Goal: Transaction & Acquisition: Purchase product/service

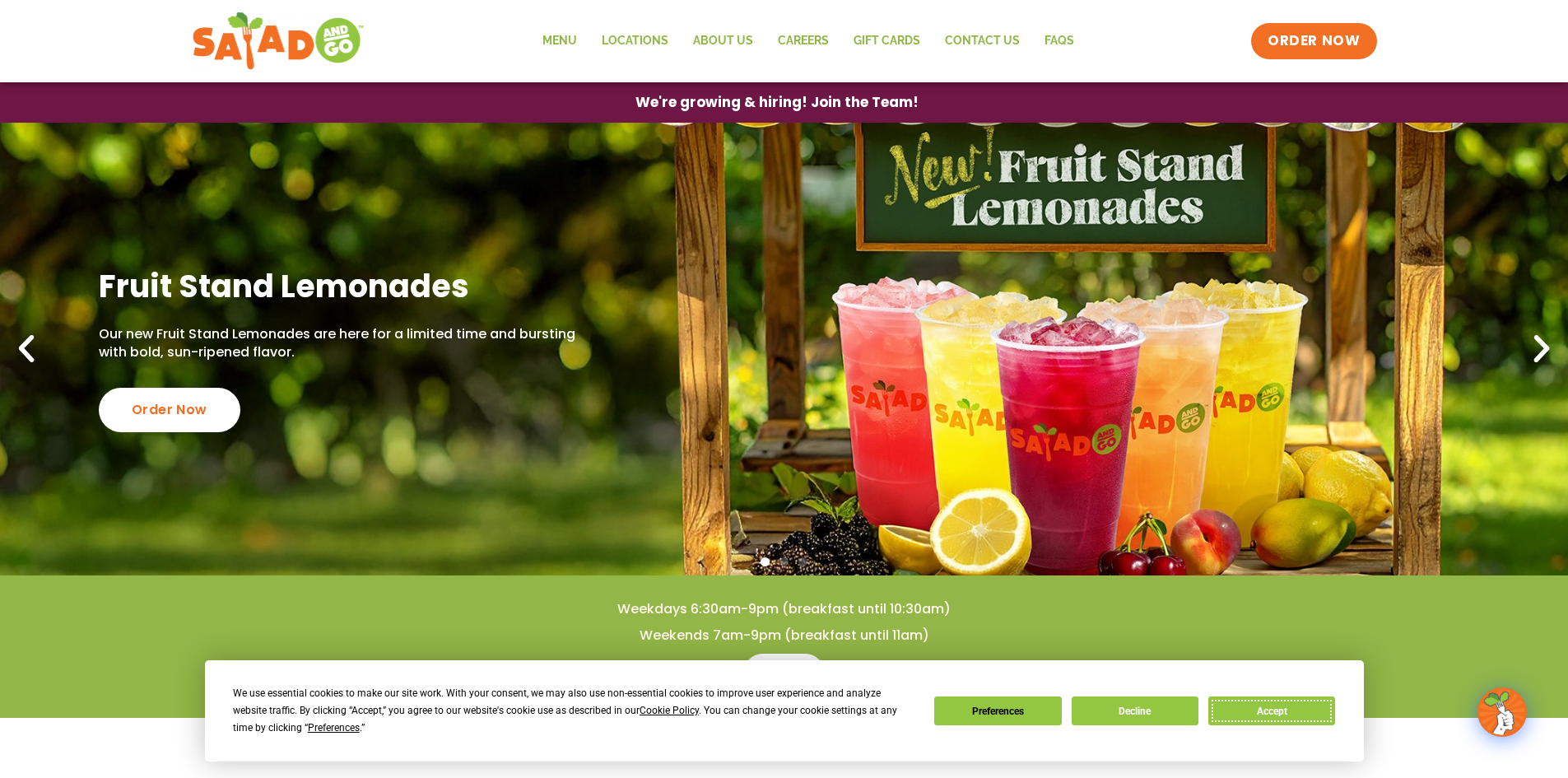
click at [1280, 715] on button "Accept" at bounding box center [1272, 711] width 127 height 29
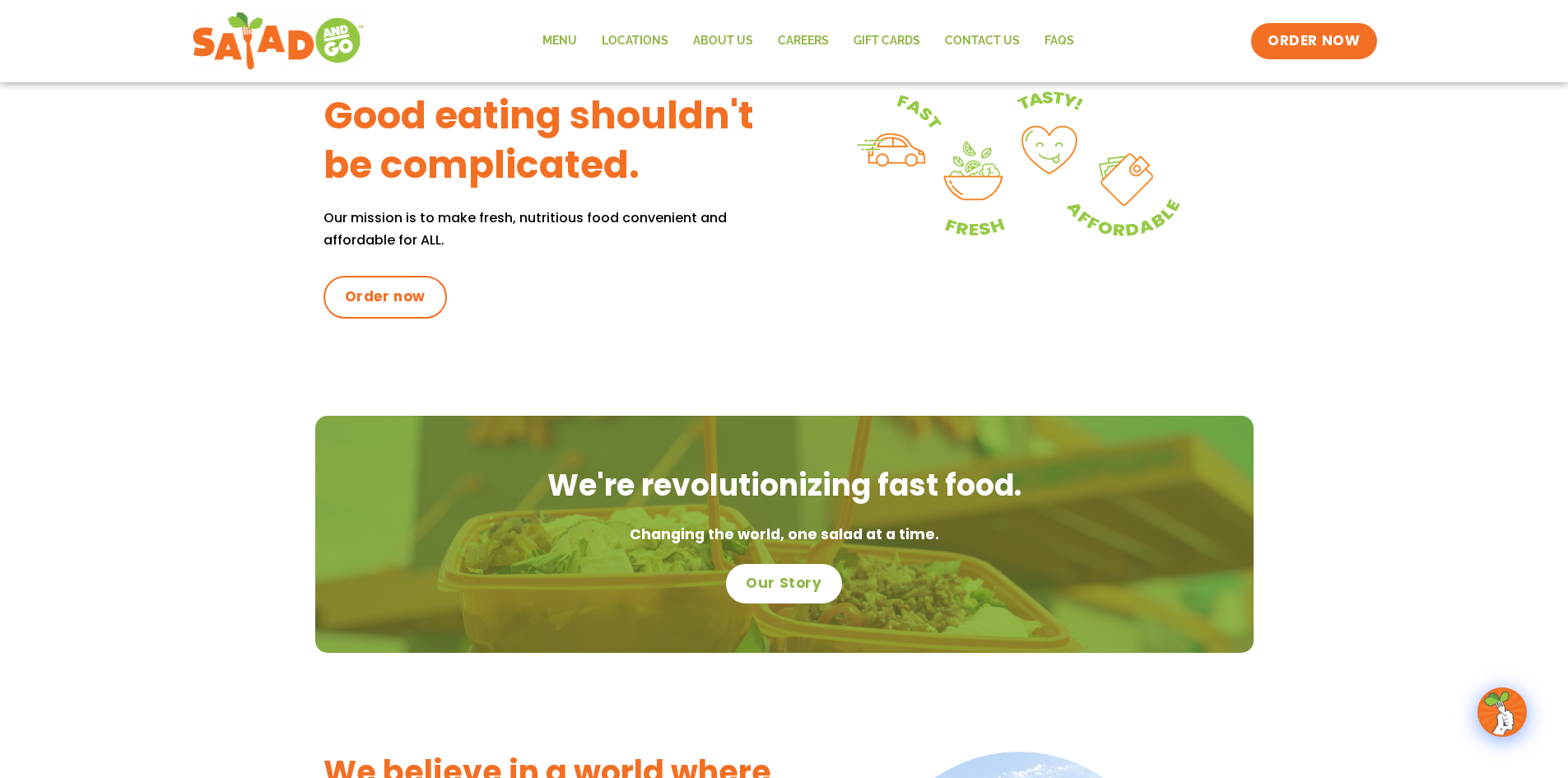
scroll to position [741, 0]
click at [352, 287] on span "Order now" at bounding box center [384, 295] width 89 height 22
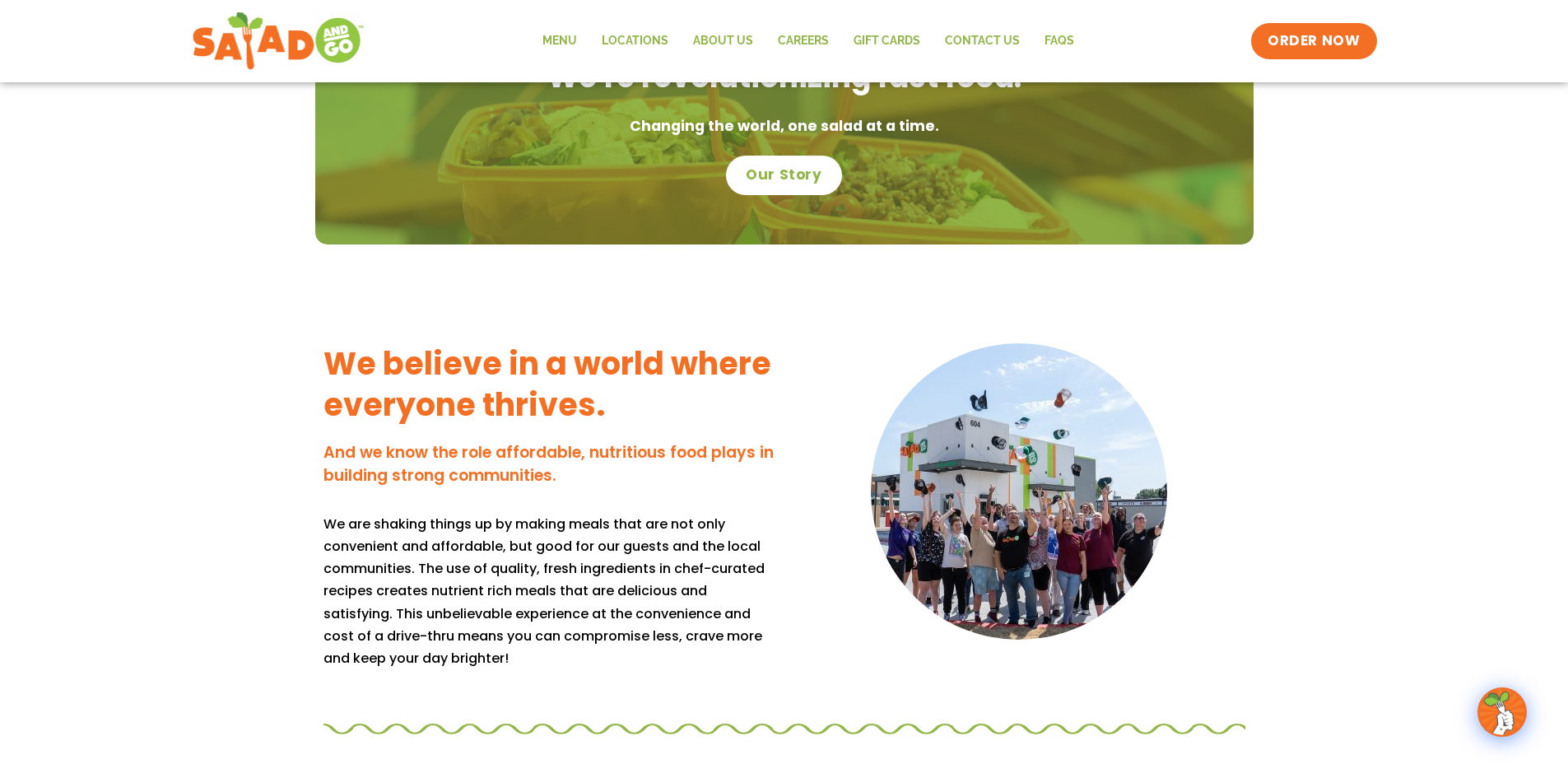
scroll to position [1152, 0]
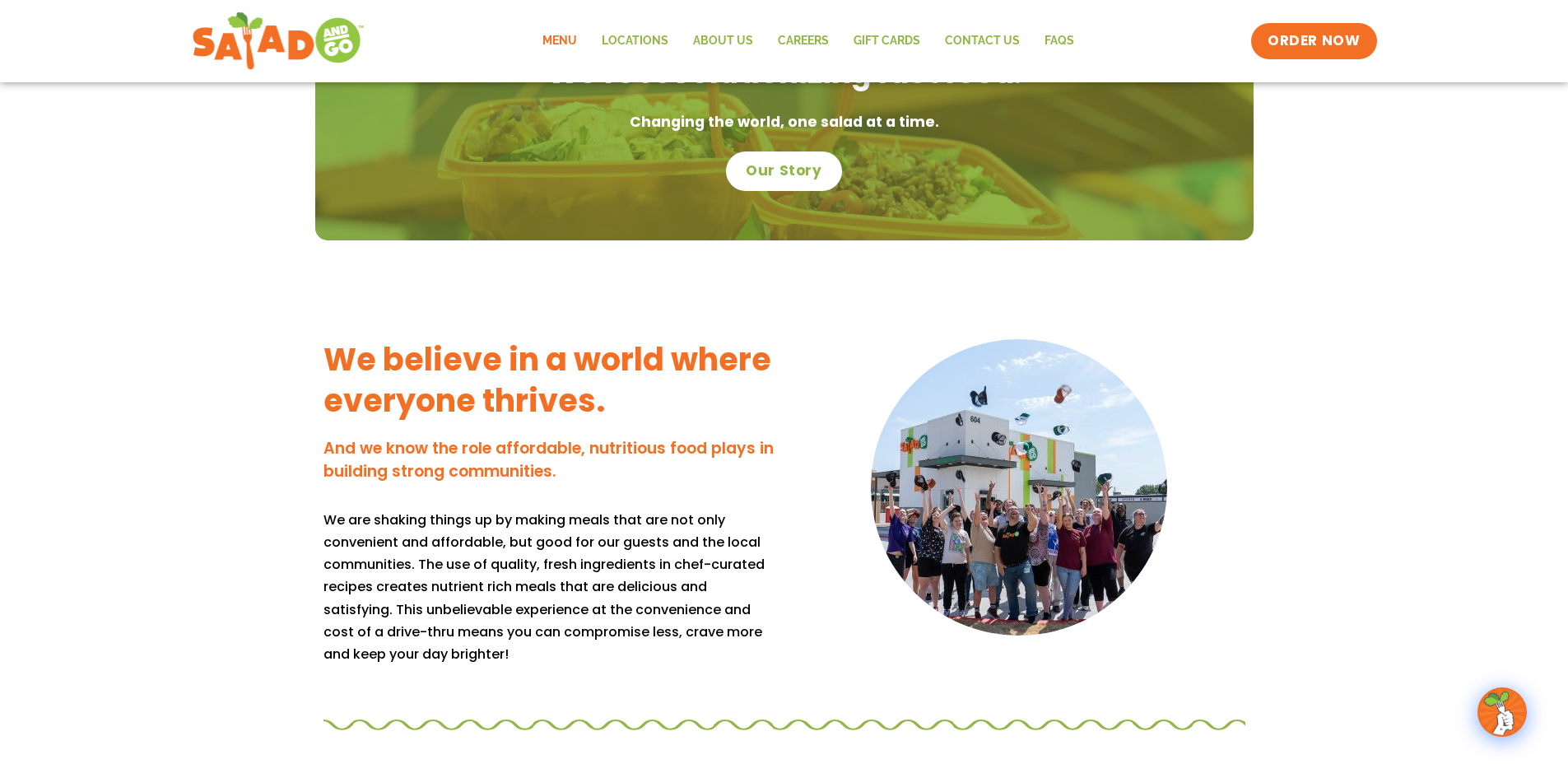
click at [579, 43] on link "Menu" at bounding box center [559, 41] width 59 height 37
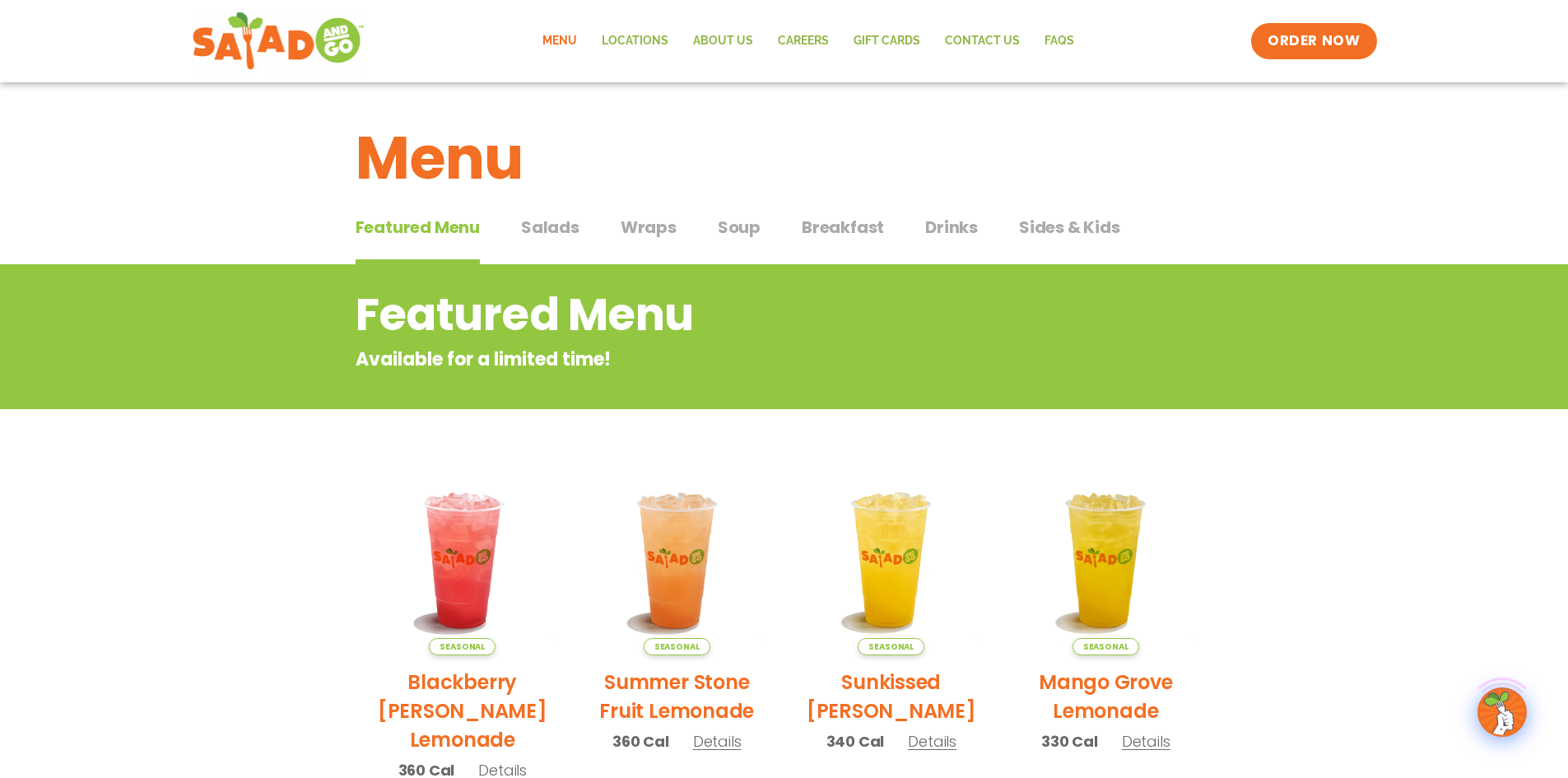
scroll to position [82, 0]
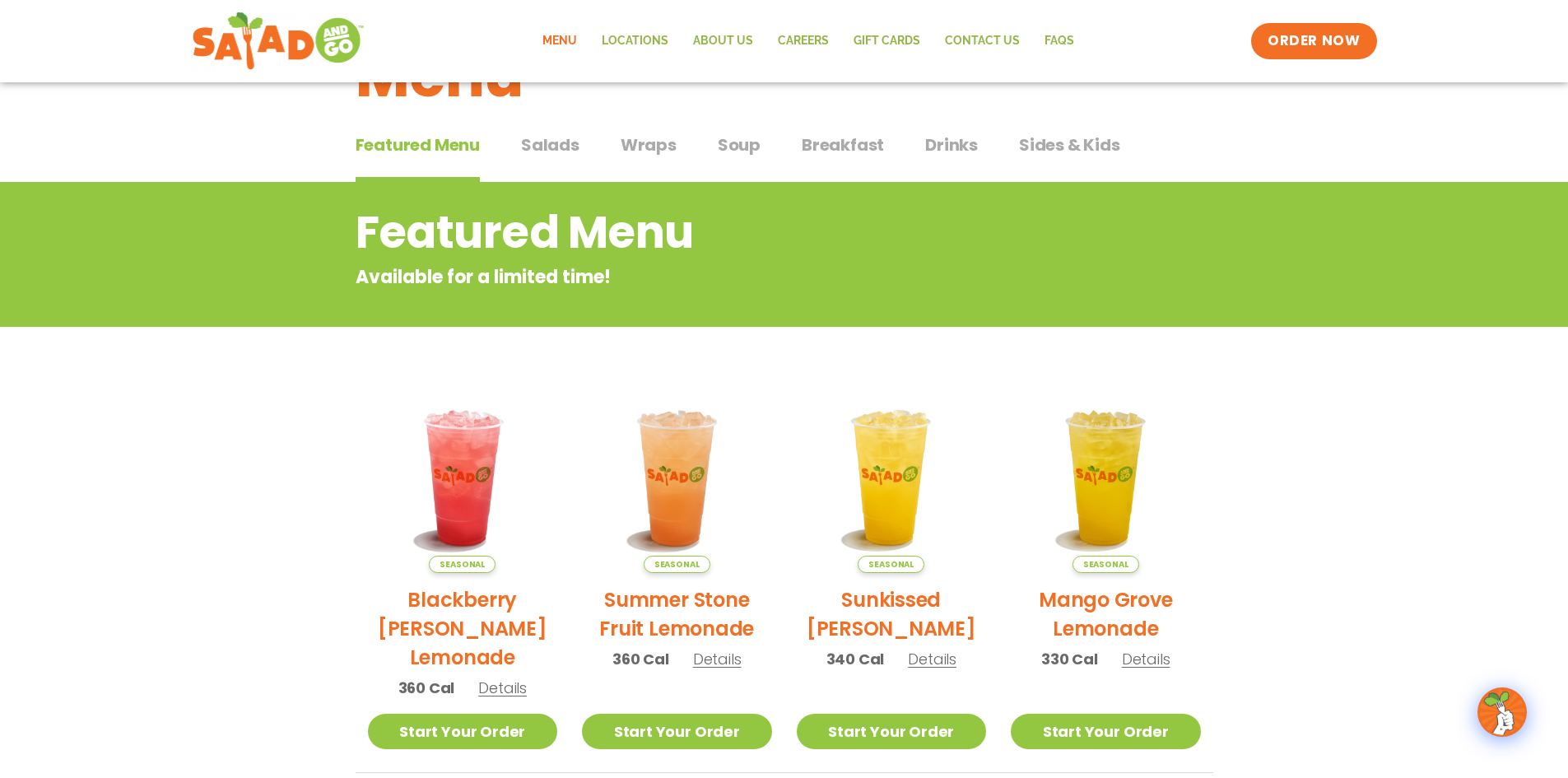
click at [553, 149] on span "Salads" at bounding box center [550, 145] width 58 height 24
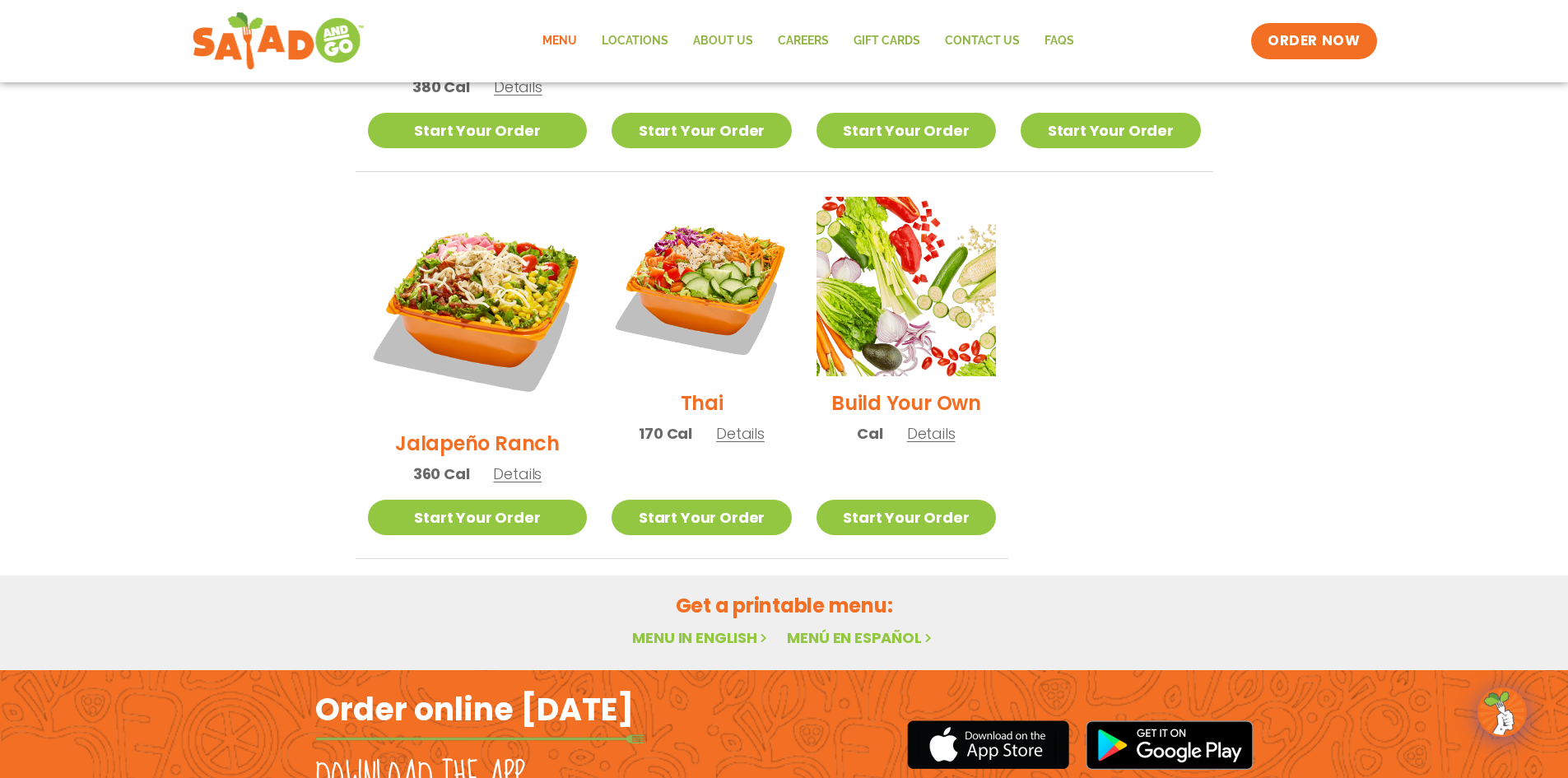
scroll to position [741, 0]
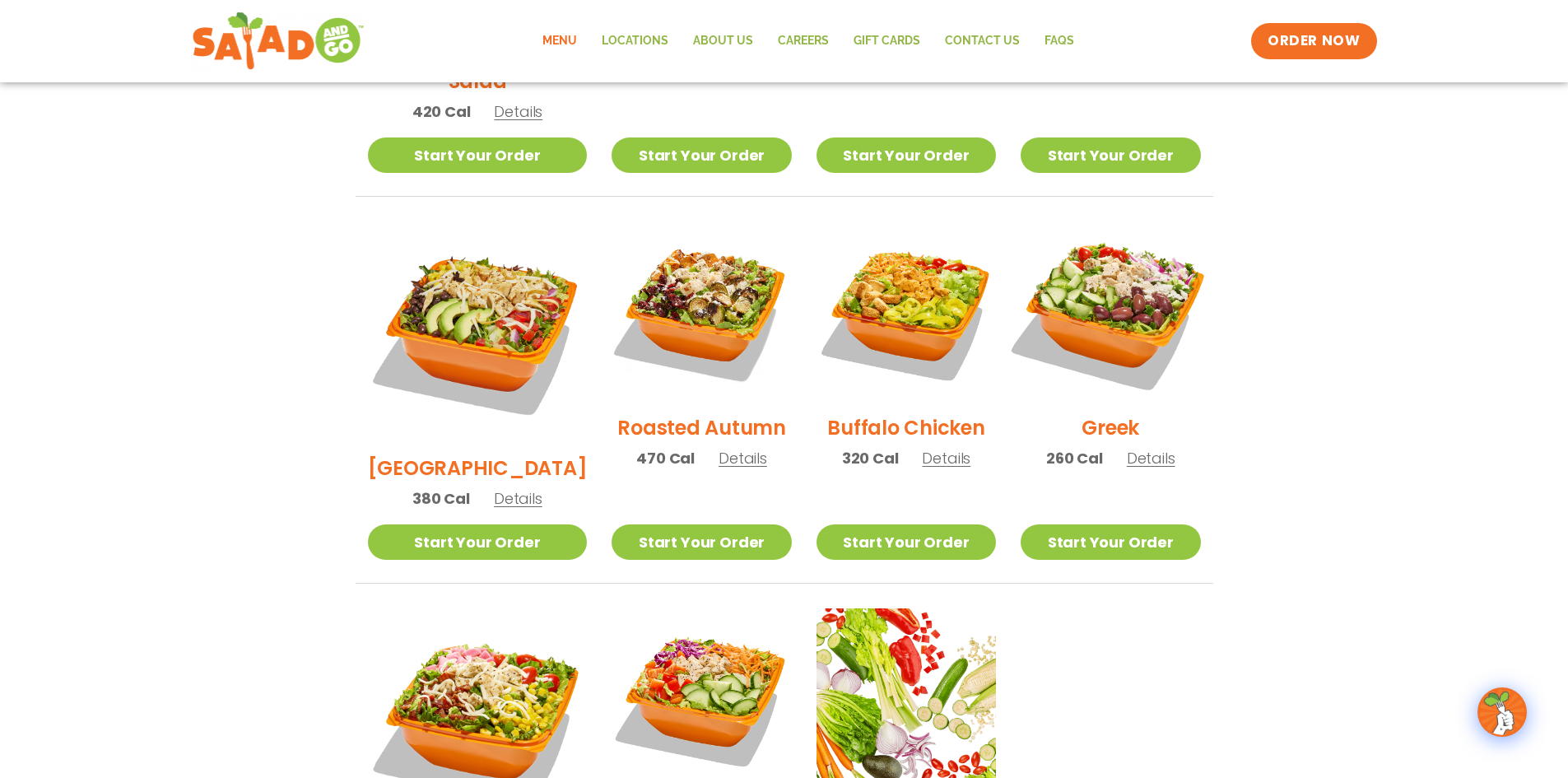
click at [1077, 288] on img at bounding box center [1110, 310] width 210 height 210
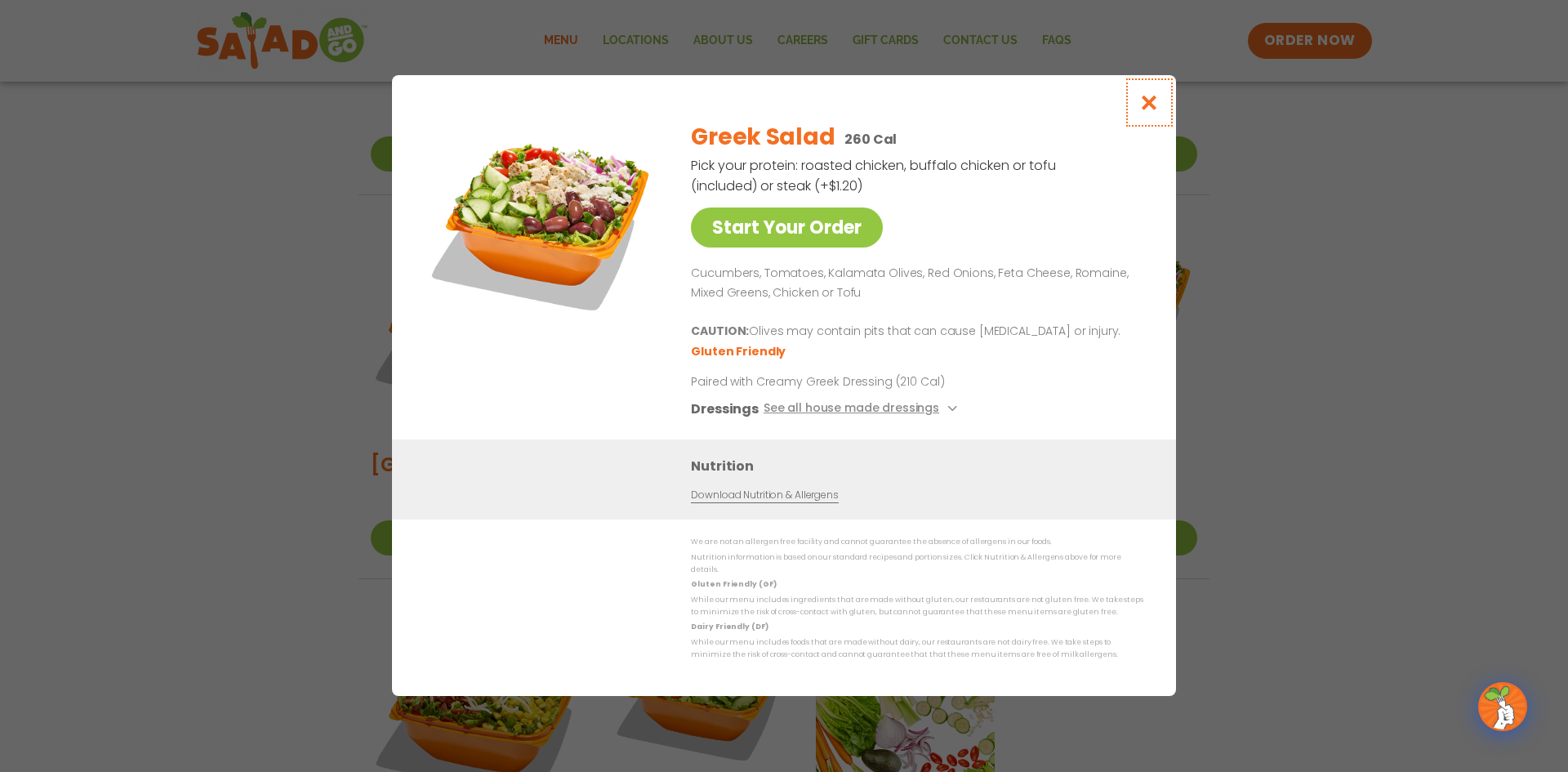
click at [1149, 108] on icon "Close modal" at bounding box center [1150, 102] width 20 height 17
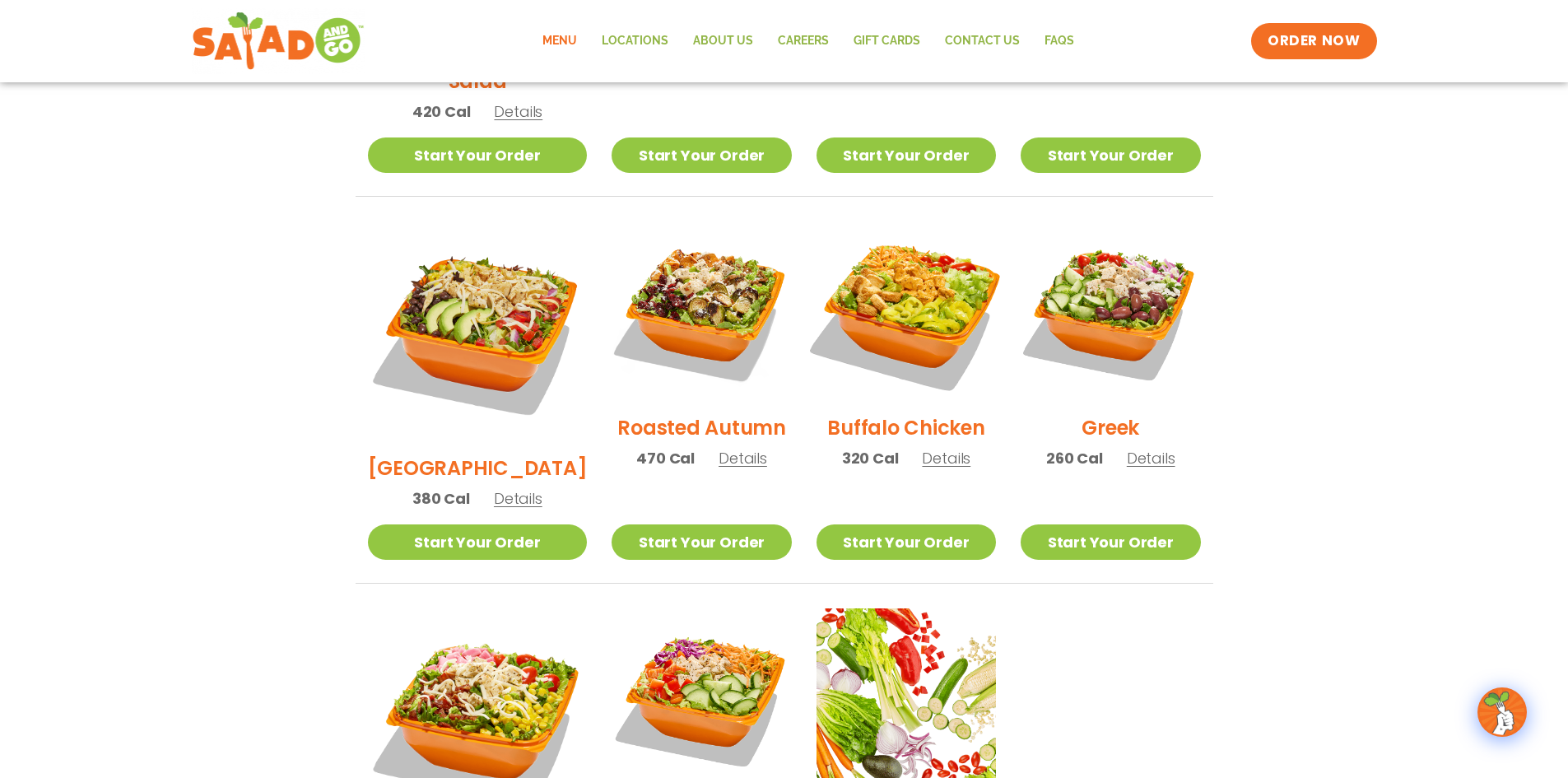
click at [870, 293] on img at bounding box center [905, 310] width 210 height 210
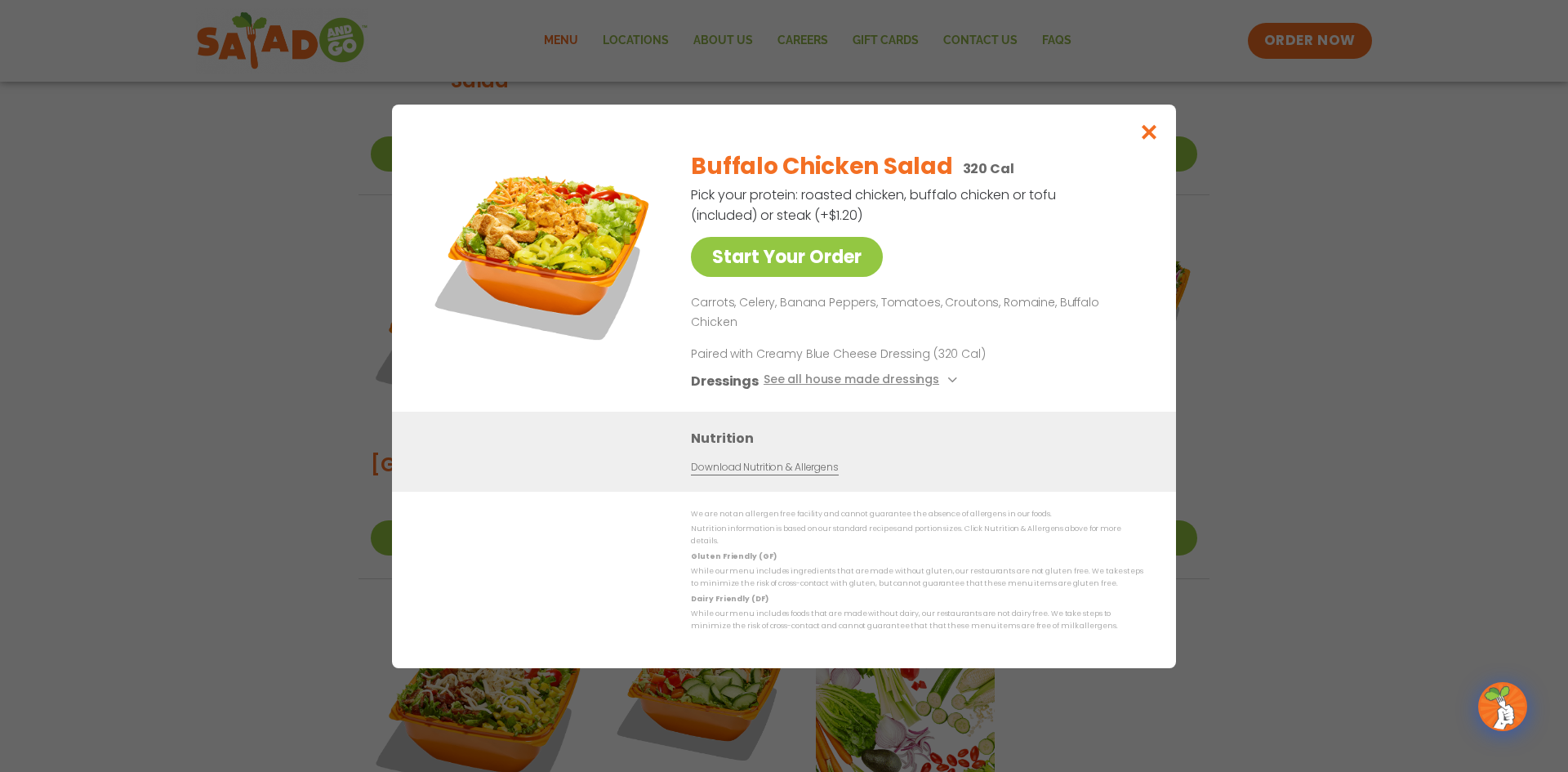
click at [158, 382] on div "Start Your Order Buffalo Chicken Salad 320 Cal Pick your protein: roasted chick…" at bounding box center [784, 386] width 1568 height 772
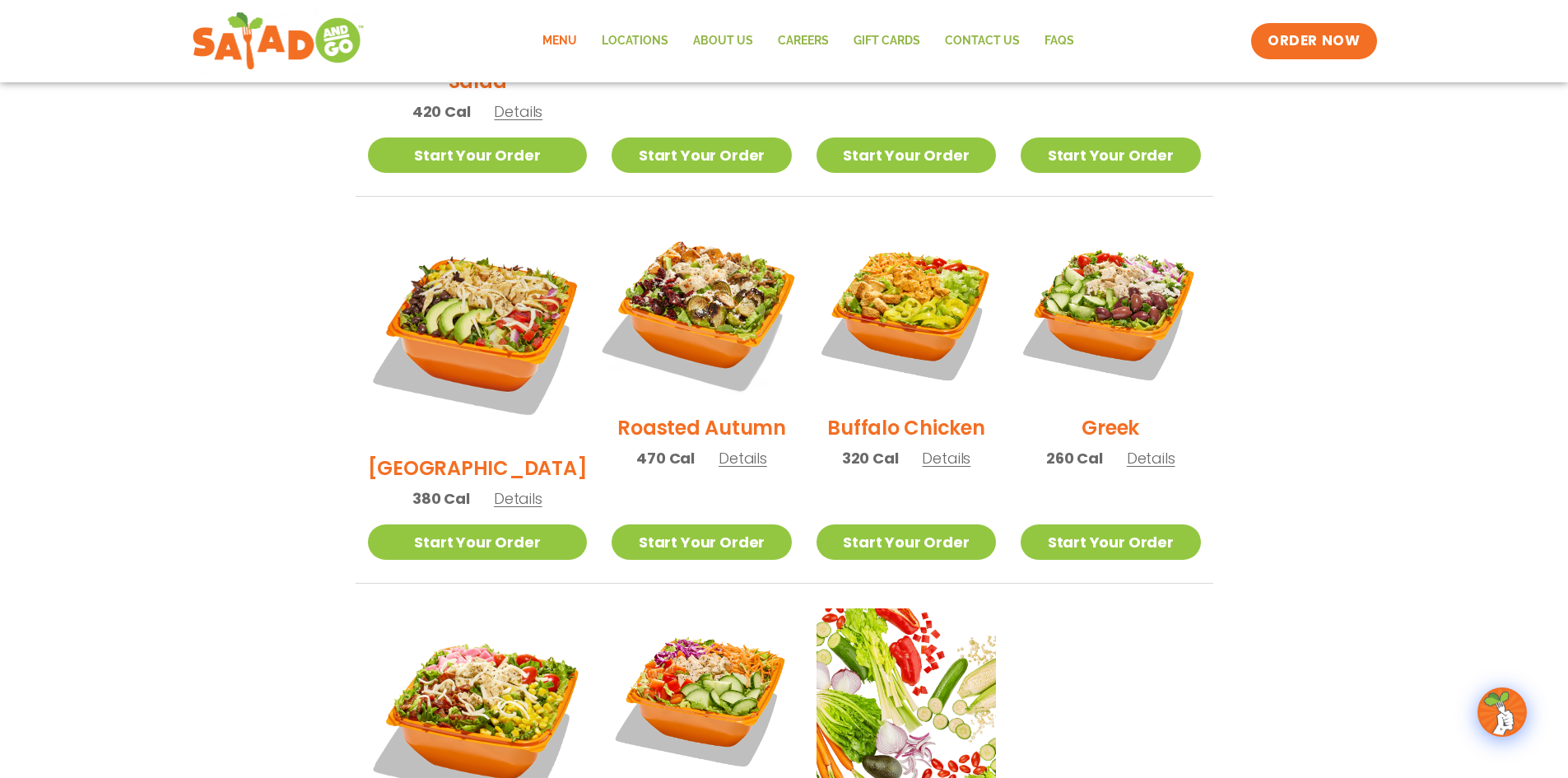
click at [635, 279] on img at bounding box center [700, 310] width 210 height 210
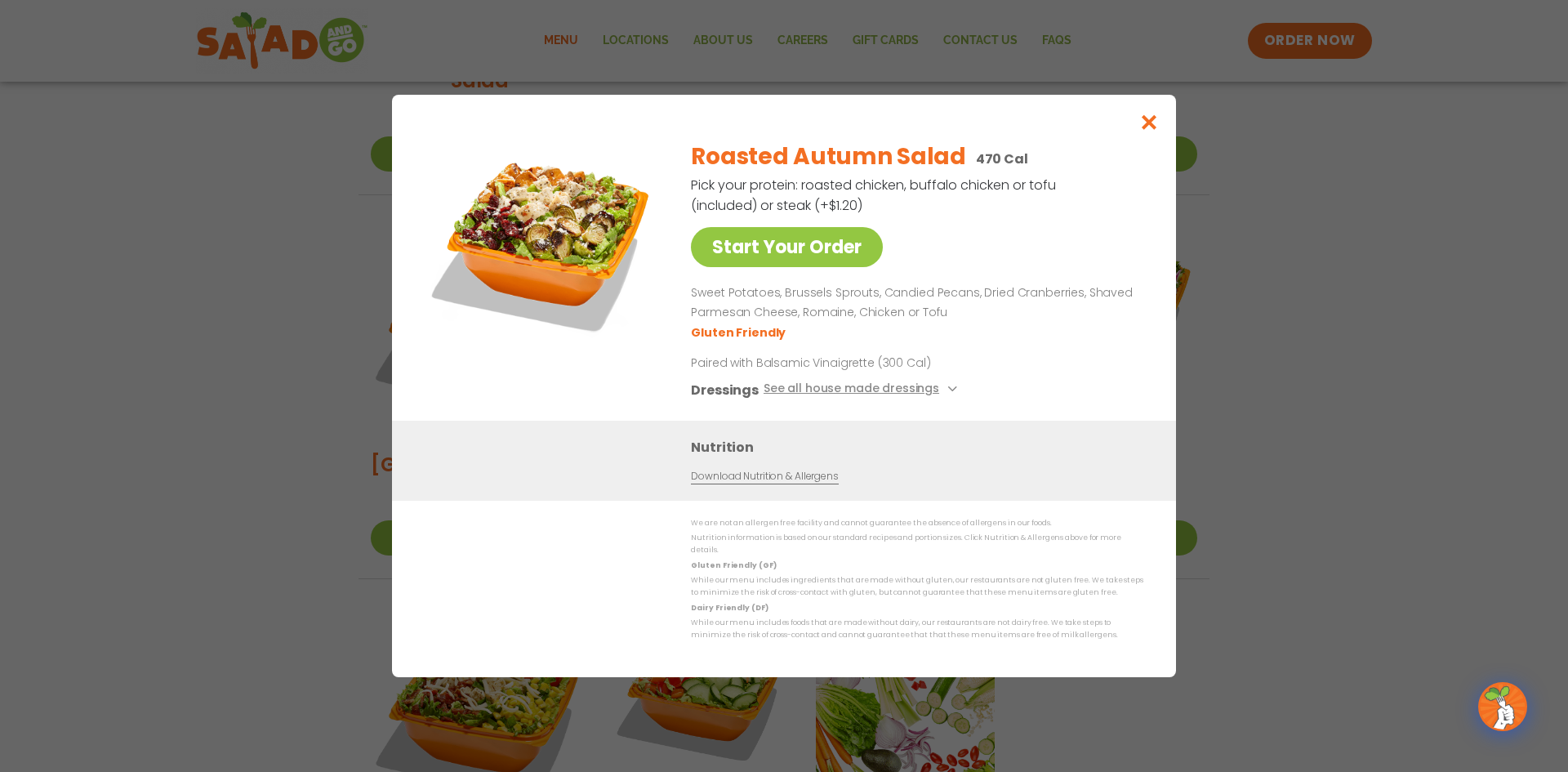
click at [58, 302] on div "Start Your Order Roasted Autumn Salad 470 Cal Pick your protein: roasted chicke…" at bounding box center [784, 386] width 1568 height 772
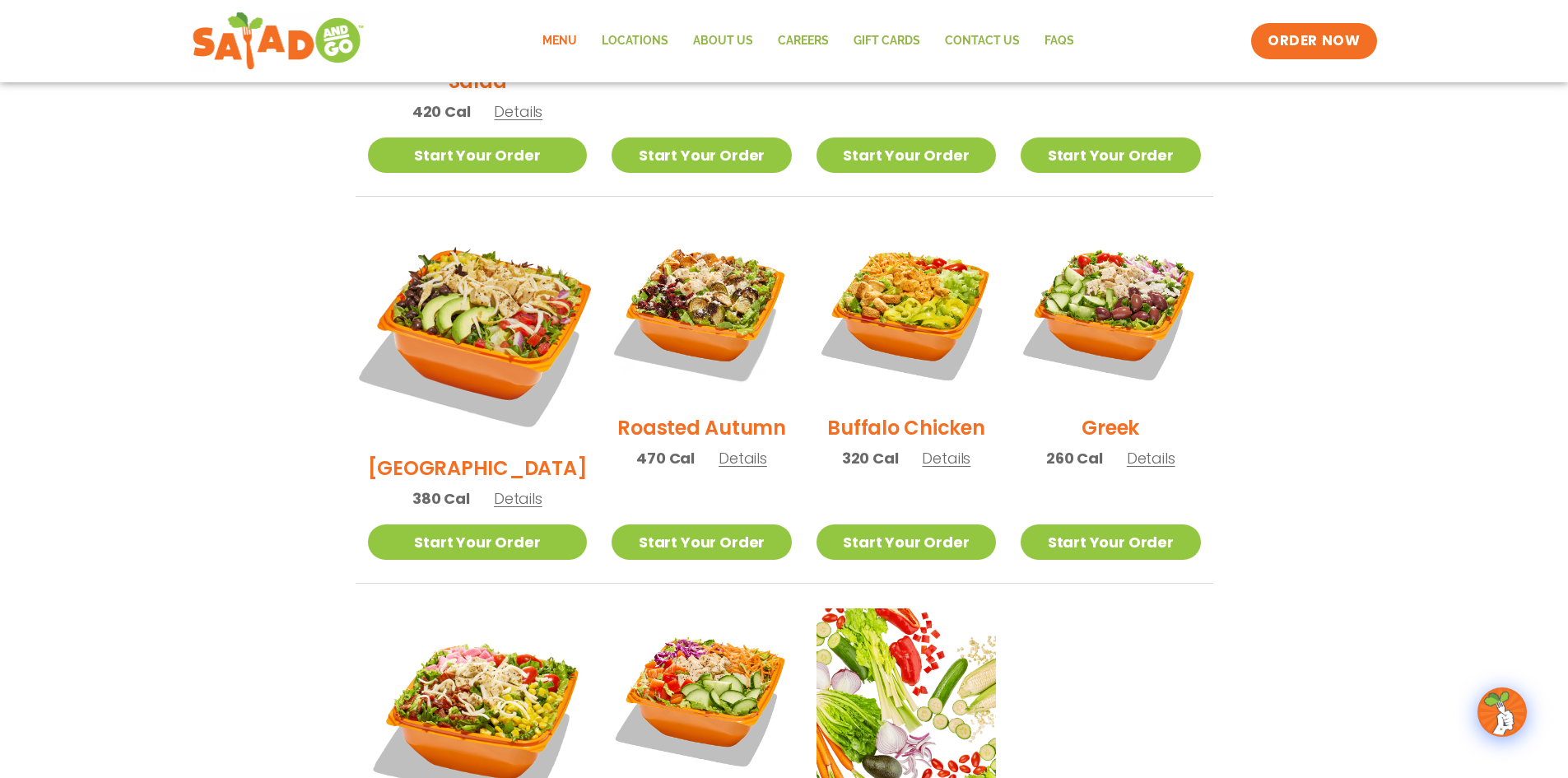
click at [445, 285] on img at bounding box center [476, 331] width 257 height 257
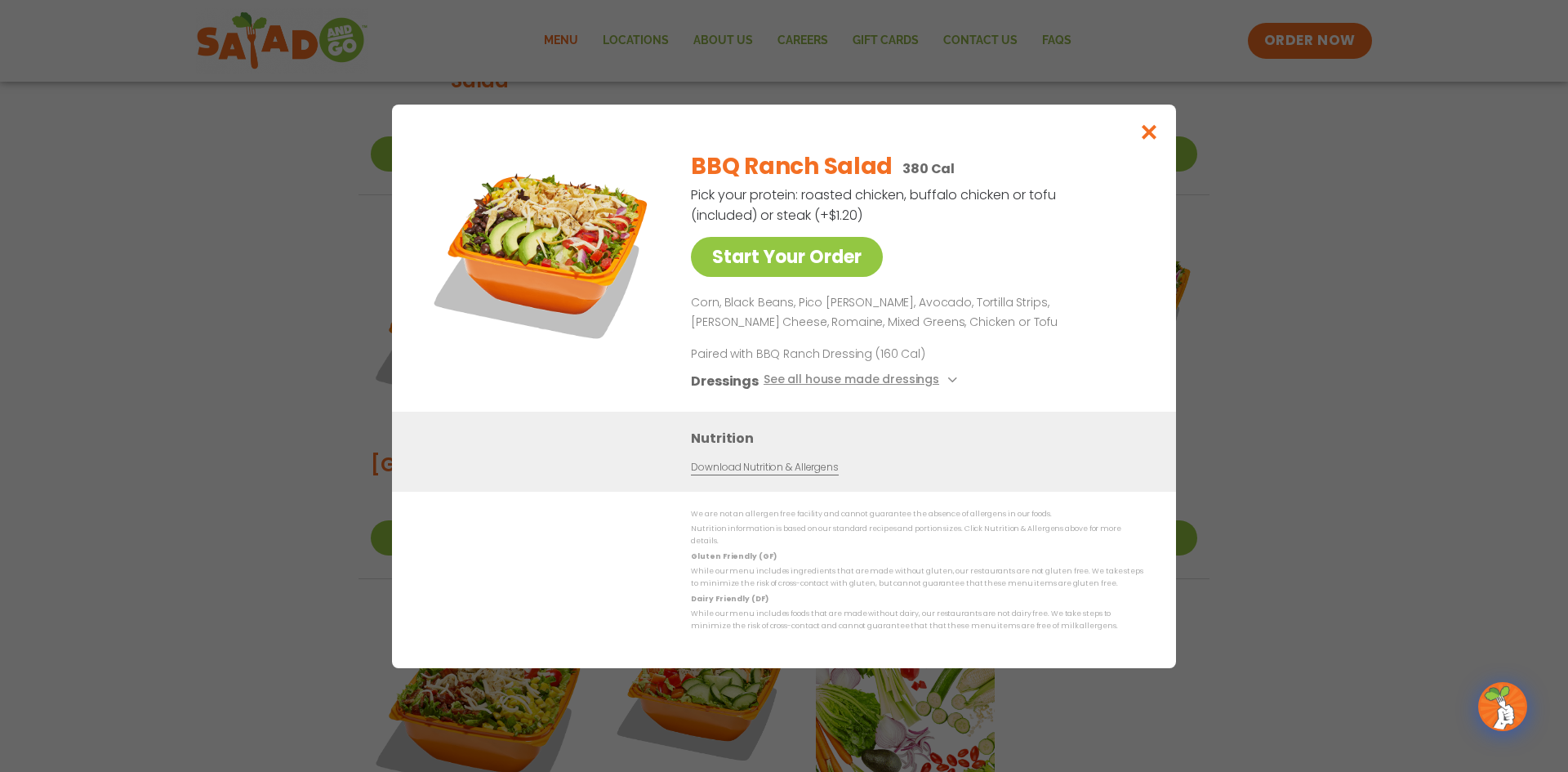
click at [222, 365] on div "Start Your Order BBQ Ranch Salad 380 Cal Pick your protein: roasted chicken, bu…" at bounding box center [784, 386] width 1568 height 772
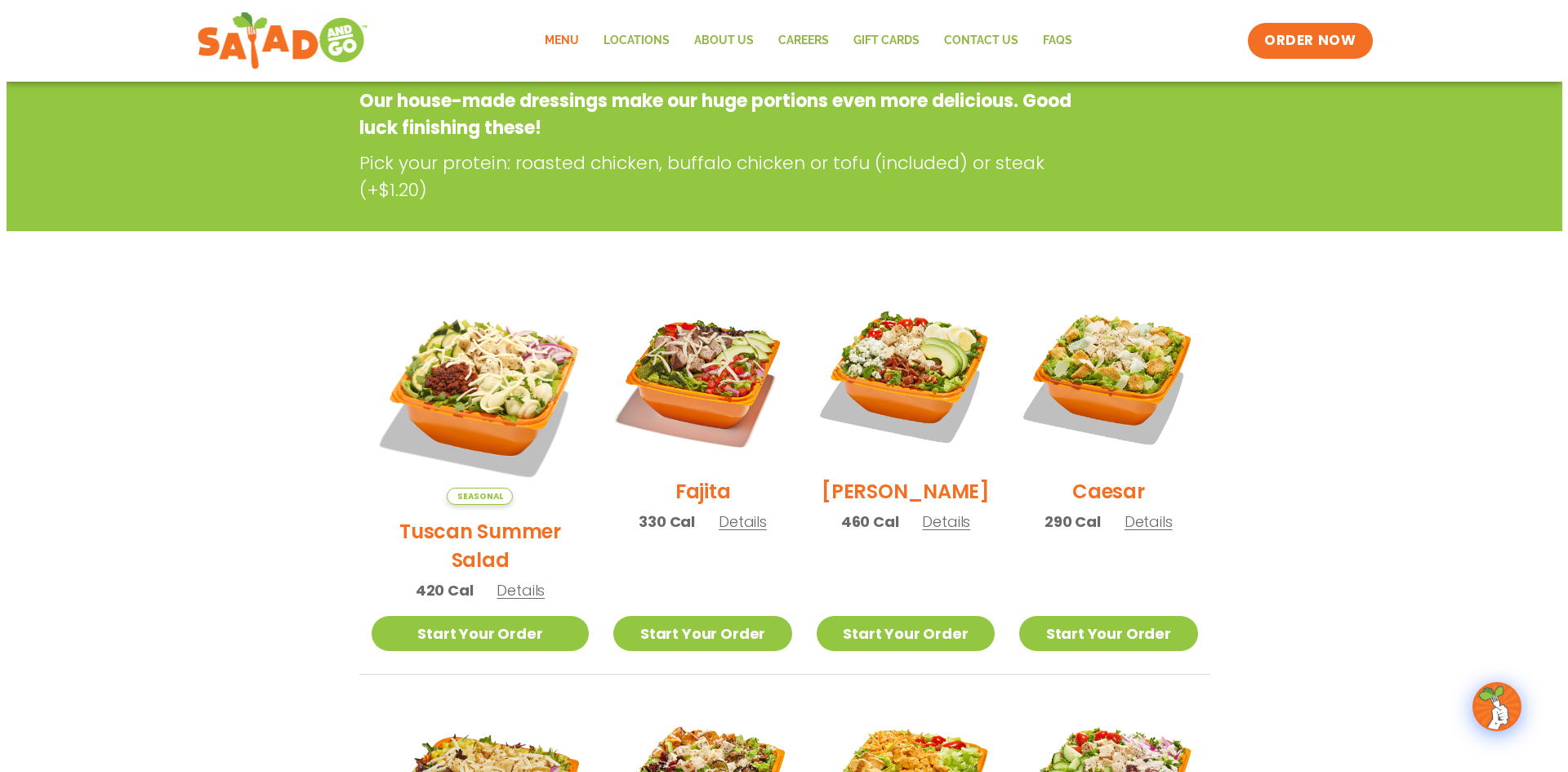
scroll to position [245, 0]
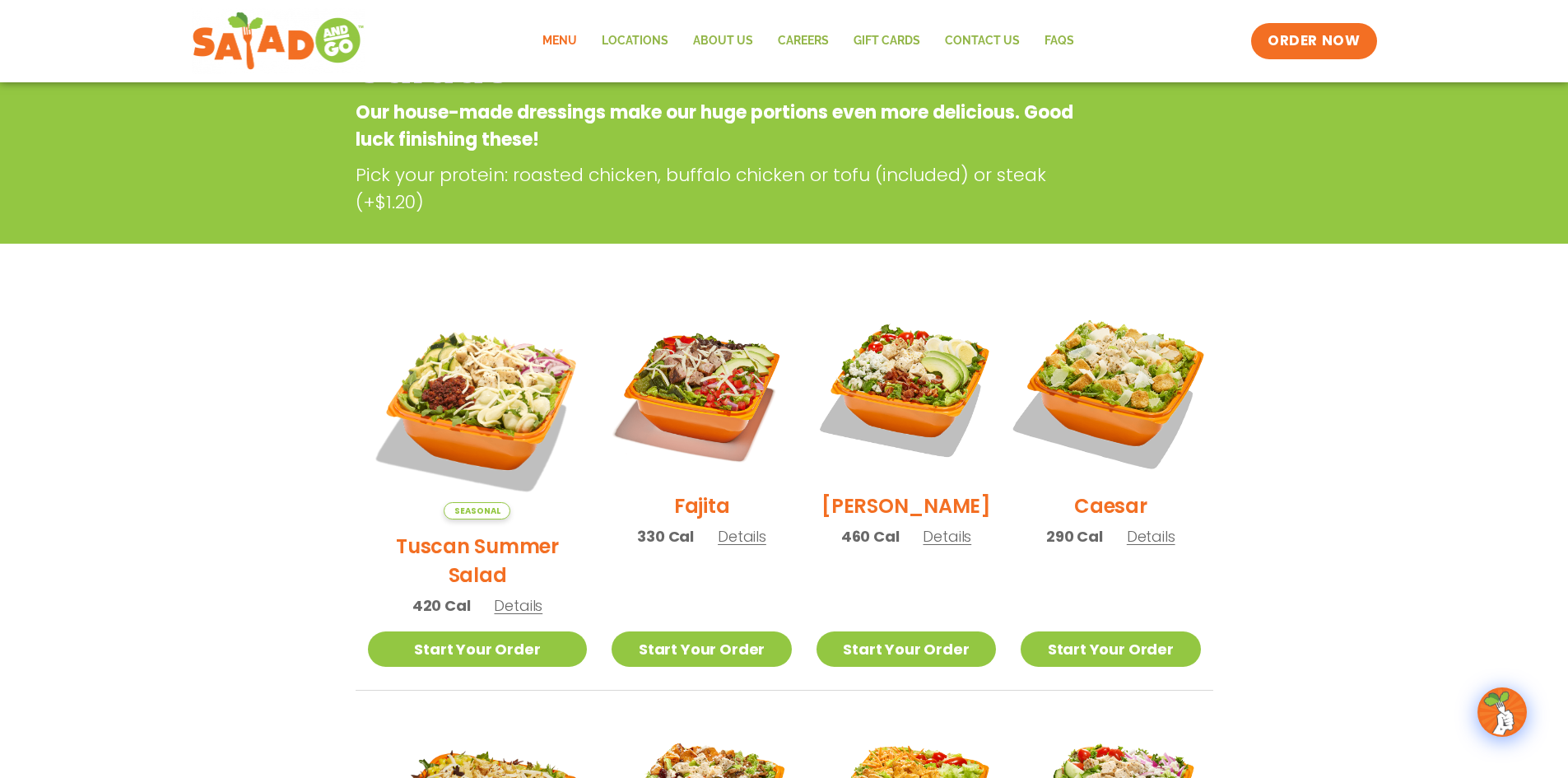
click at [1067, 372] on img at bounding box center [1110, 389] width 210 height 210
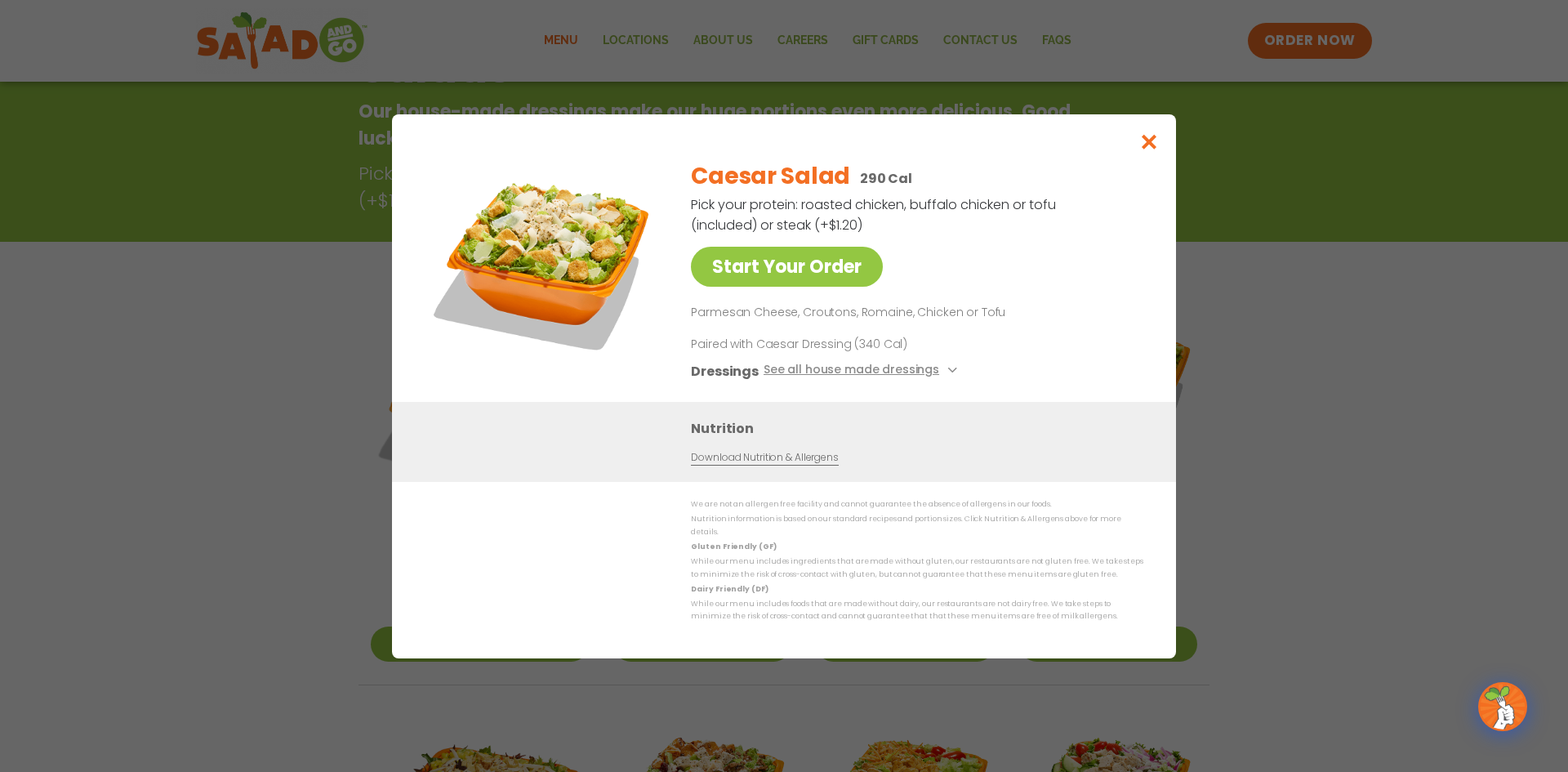
click at [304, 313] on div "Start Your Order Caesar Salad 290 Cal Pick your protein: roasted chicken, buffa…" at bounding box center [784, 386] width 1568 height 772
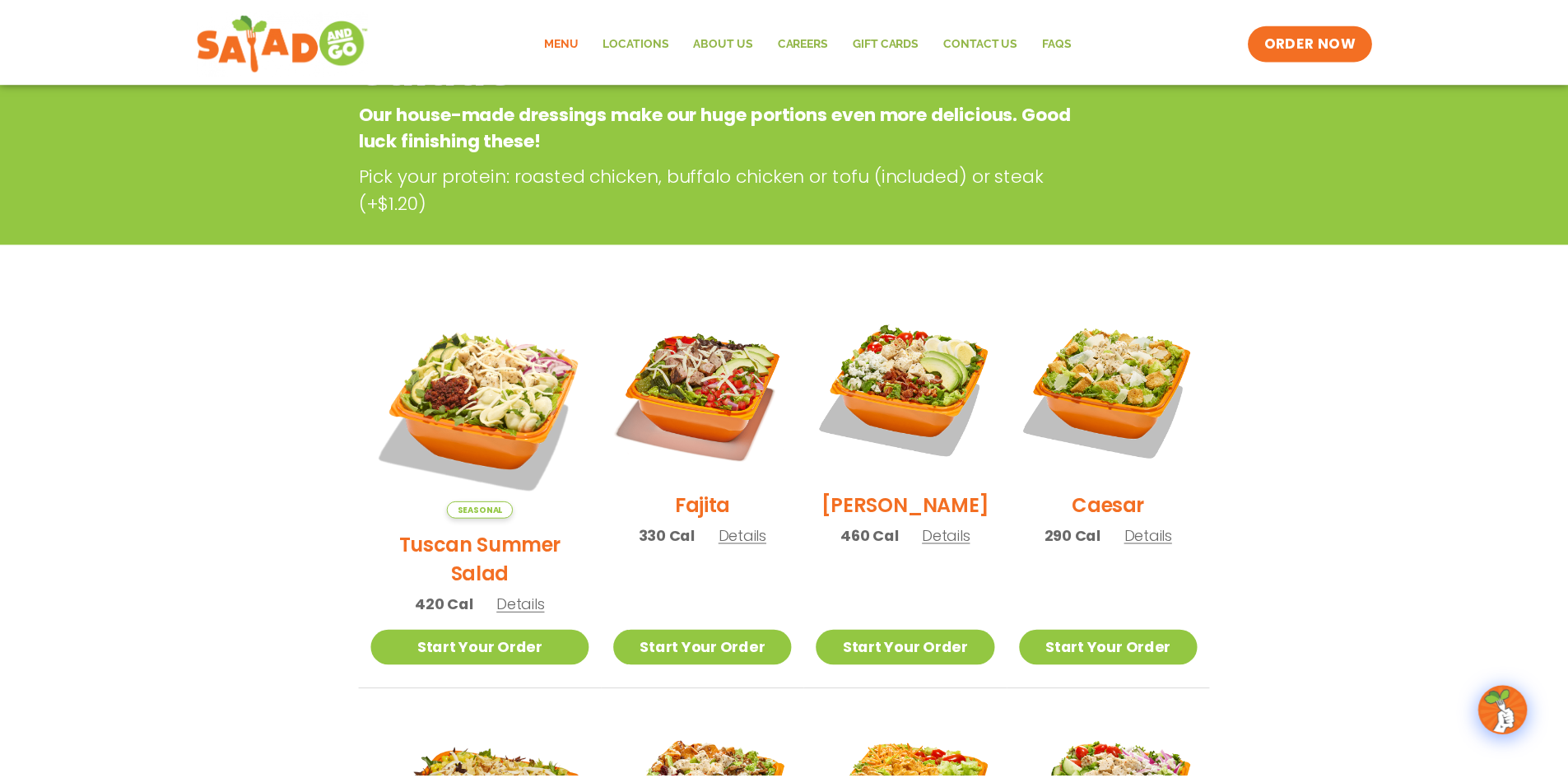
scroll to position [265, 0]
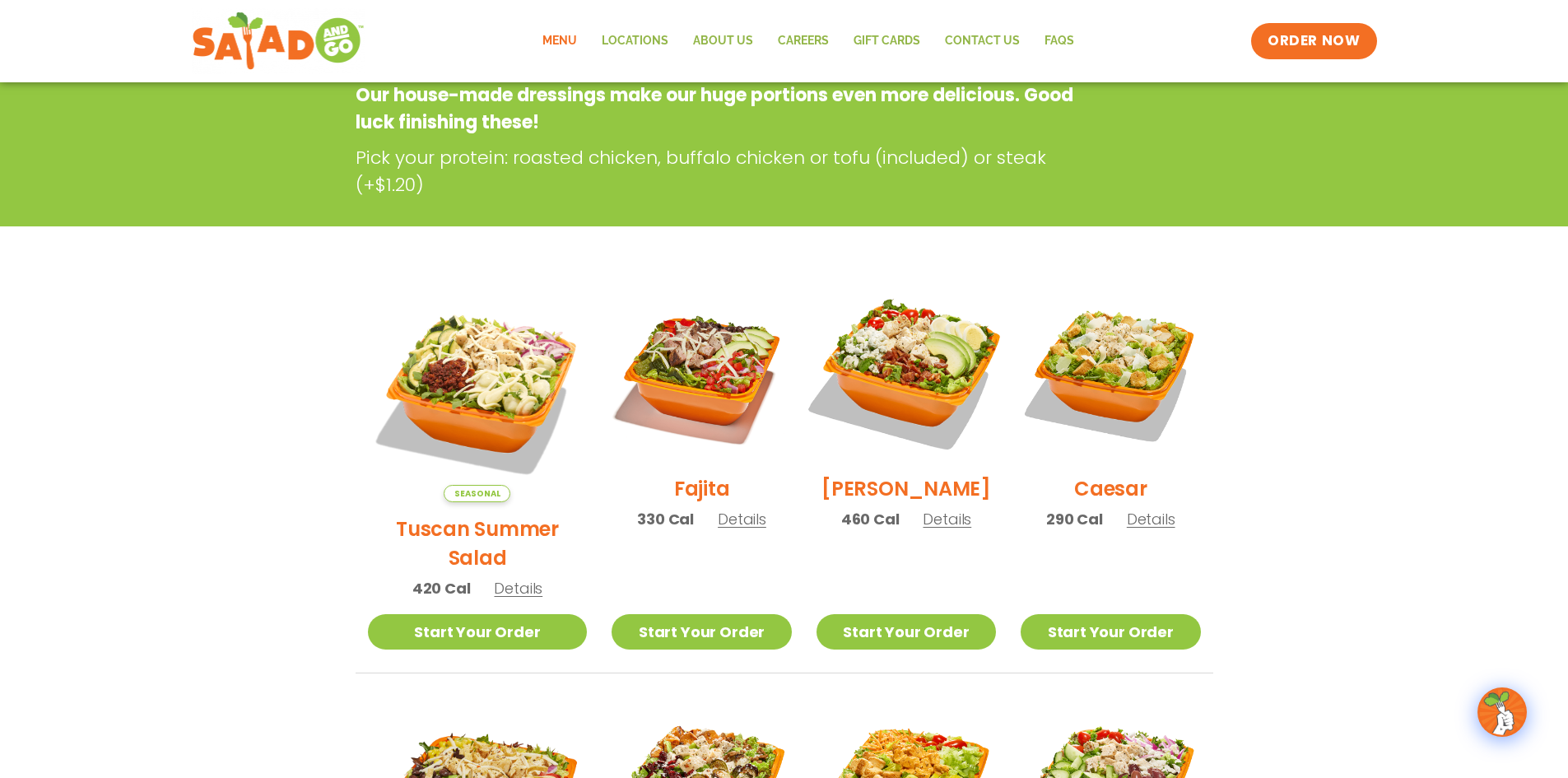
click at [892, 385] on img at bounding box center [905, 371] width 210 height 210
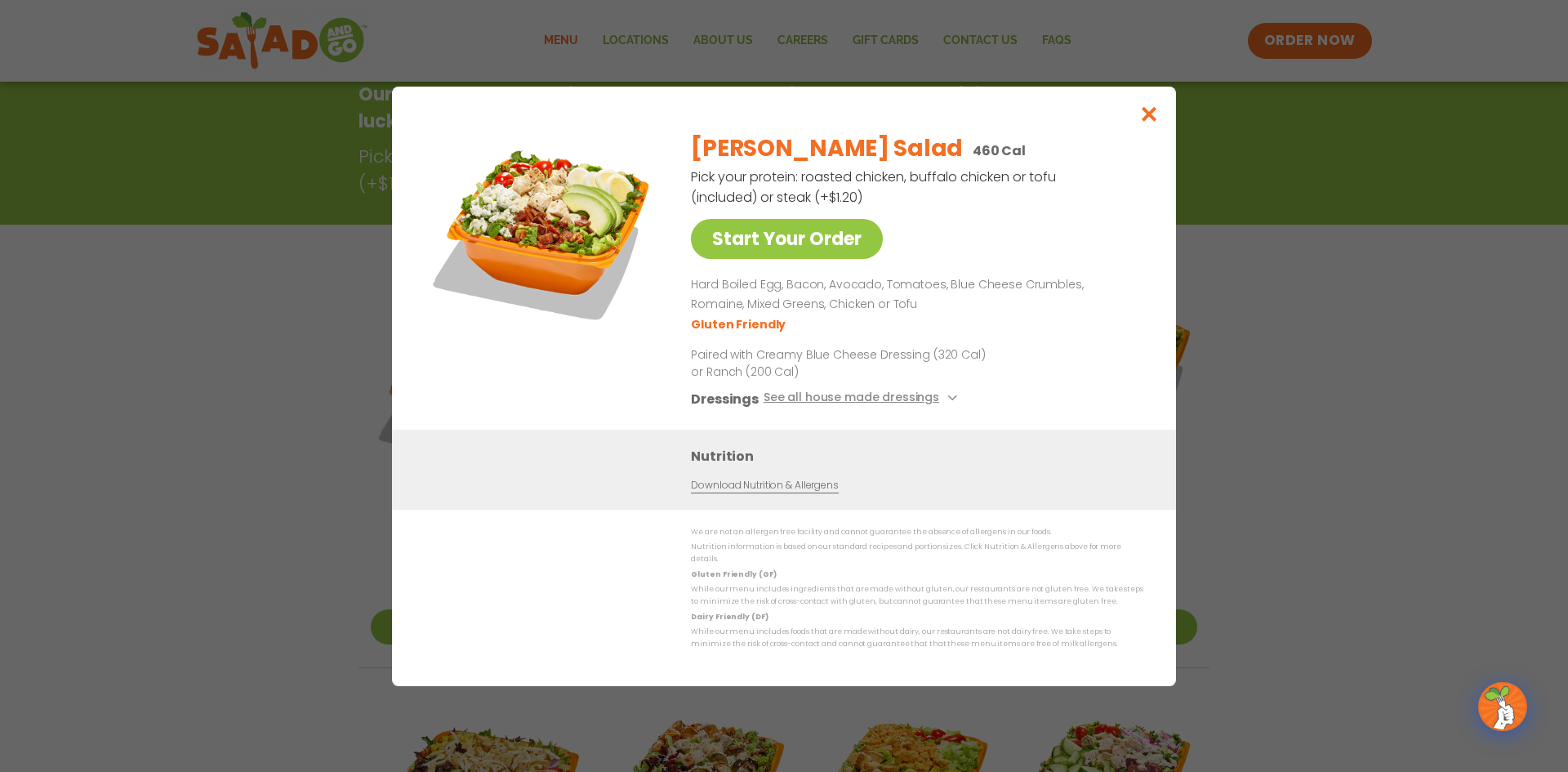
click at [278, 347] on div "Start Your Order [PERSON_NAME] Salad 460 Cal Pick your protein: roasted chicken…" at bounding box center [784, 386] width 1568 height 772
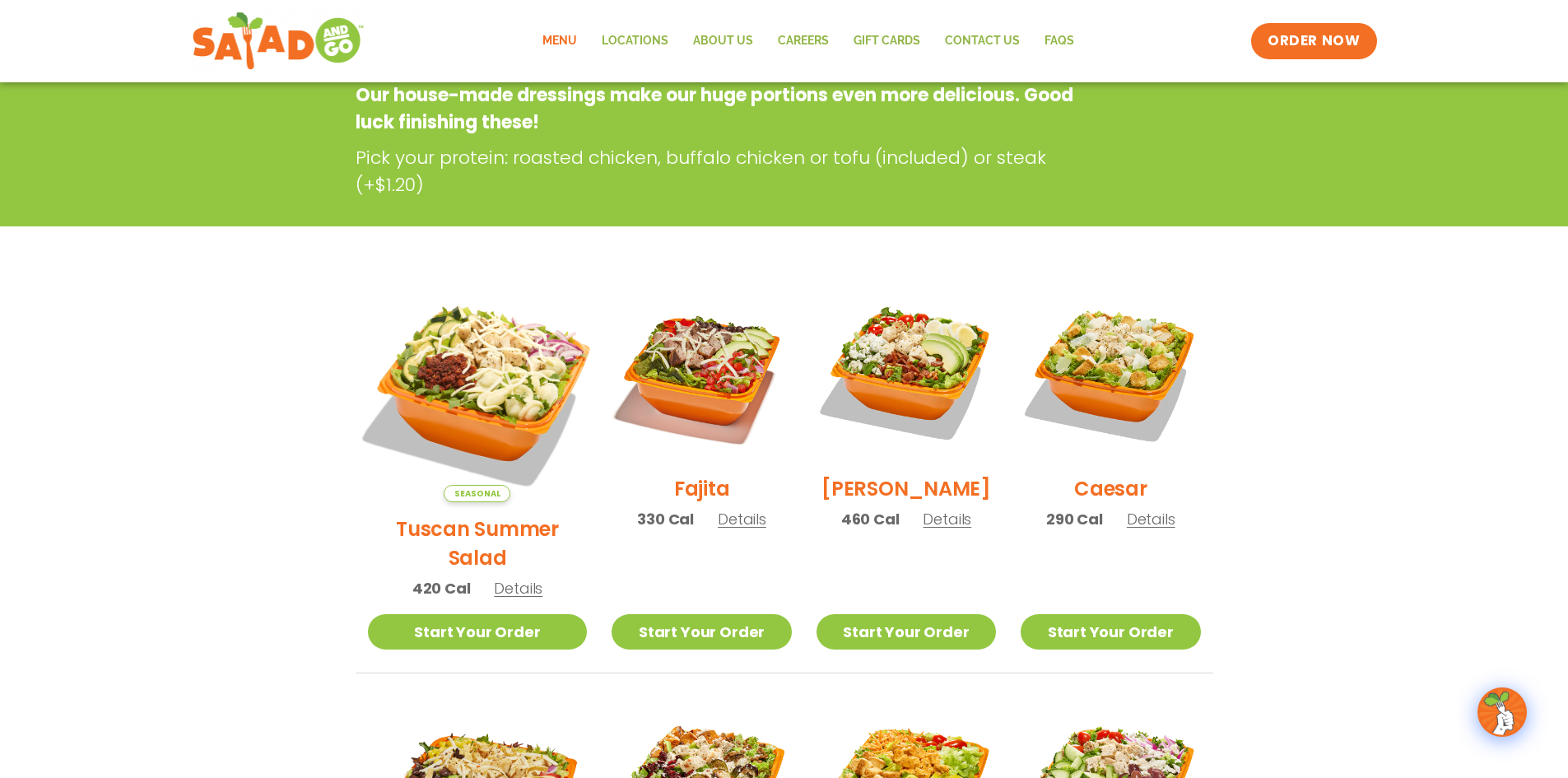
click at [436, 381] on img at bounding box center [476, 392] width 257 height 257
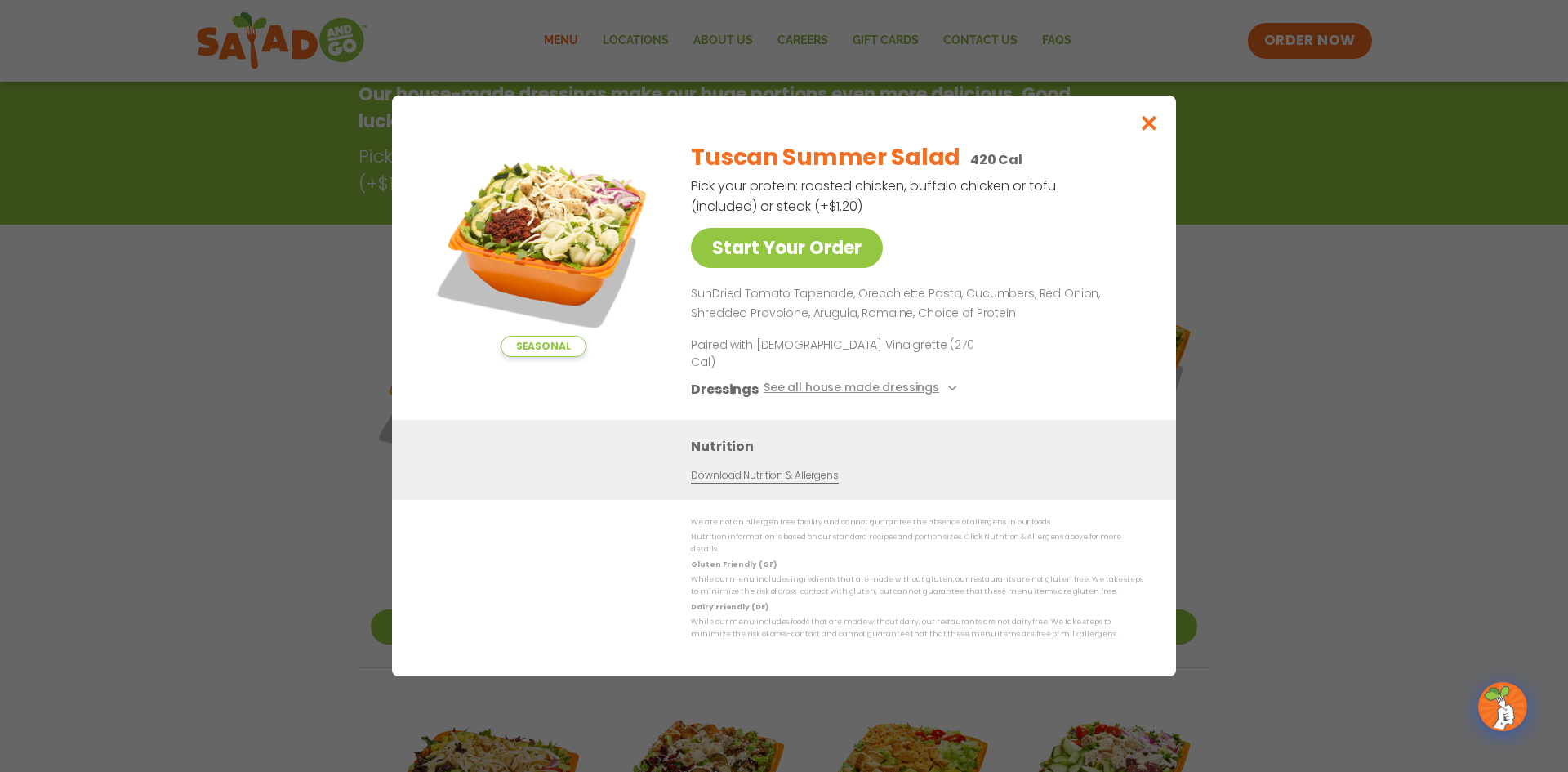
click at [184, 375] on div "Seasonal Start Your Order Tuscan Summer Salad 420 Cal Pick your protein: roaste…" at bounding box center [784, 386] width 1568 height 772
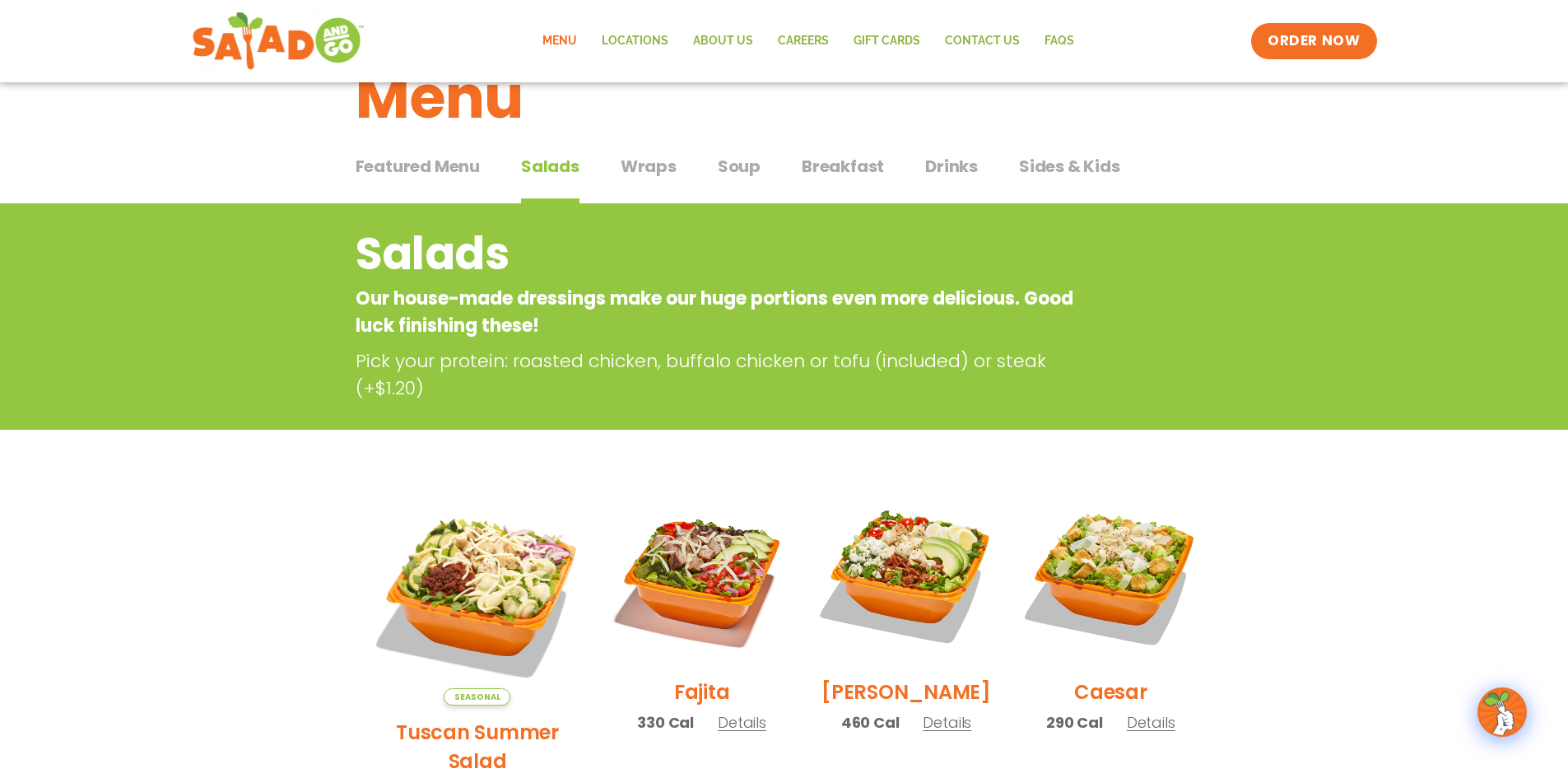
scroll to position [0, 0]
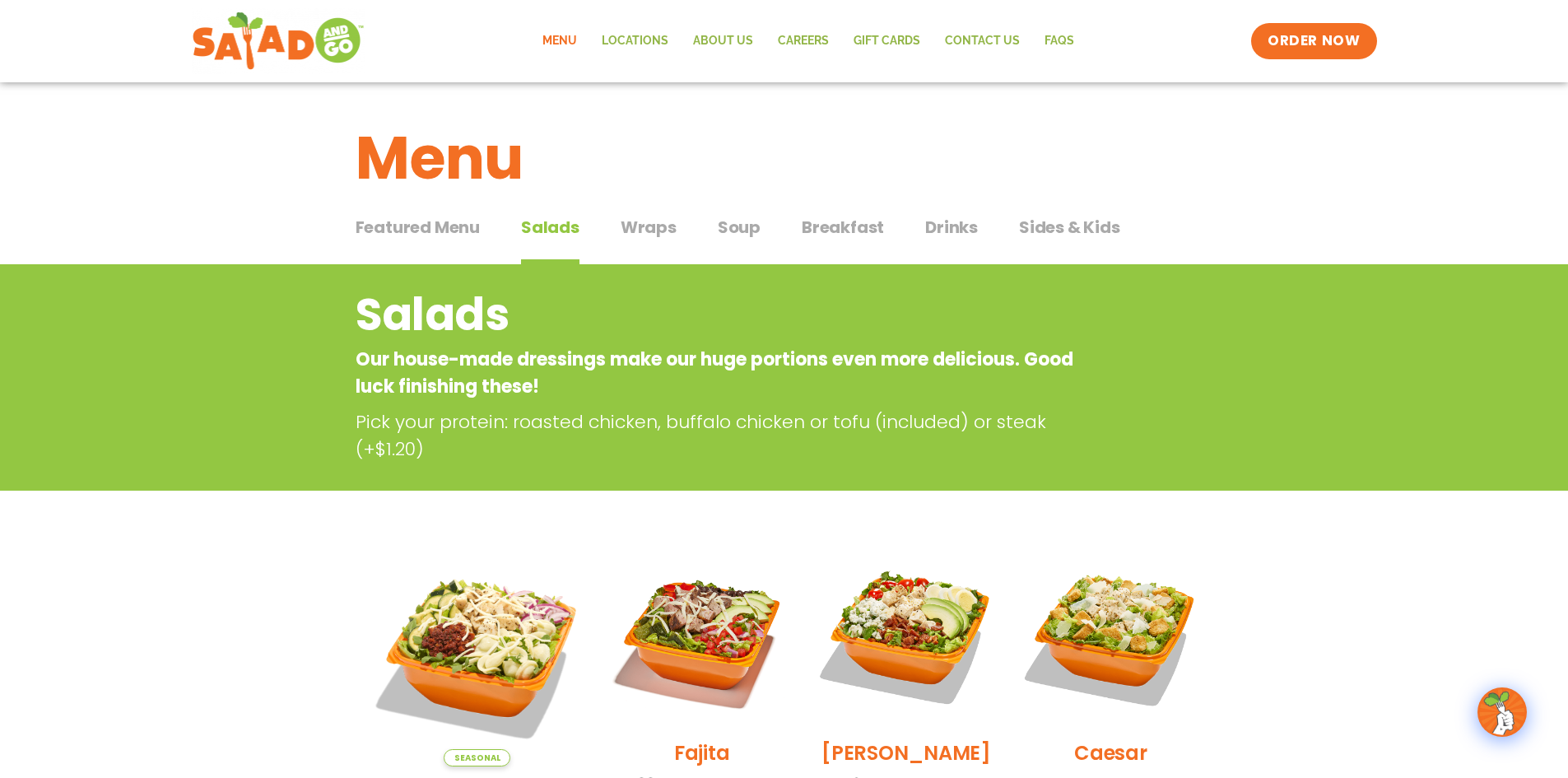
click at [642, 223] on span "Wraps" at bounding box center [649, 227] width 56 height 24
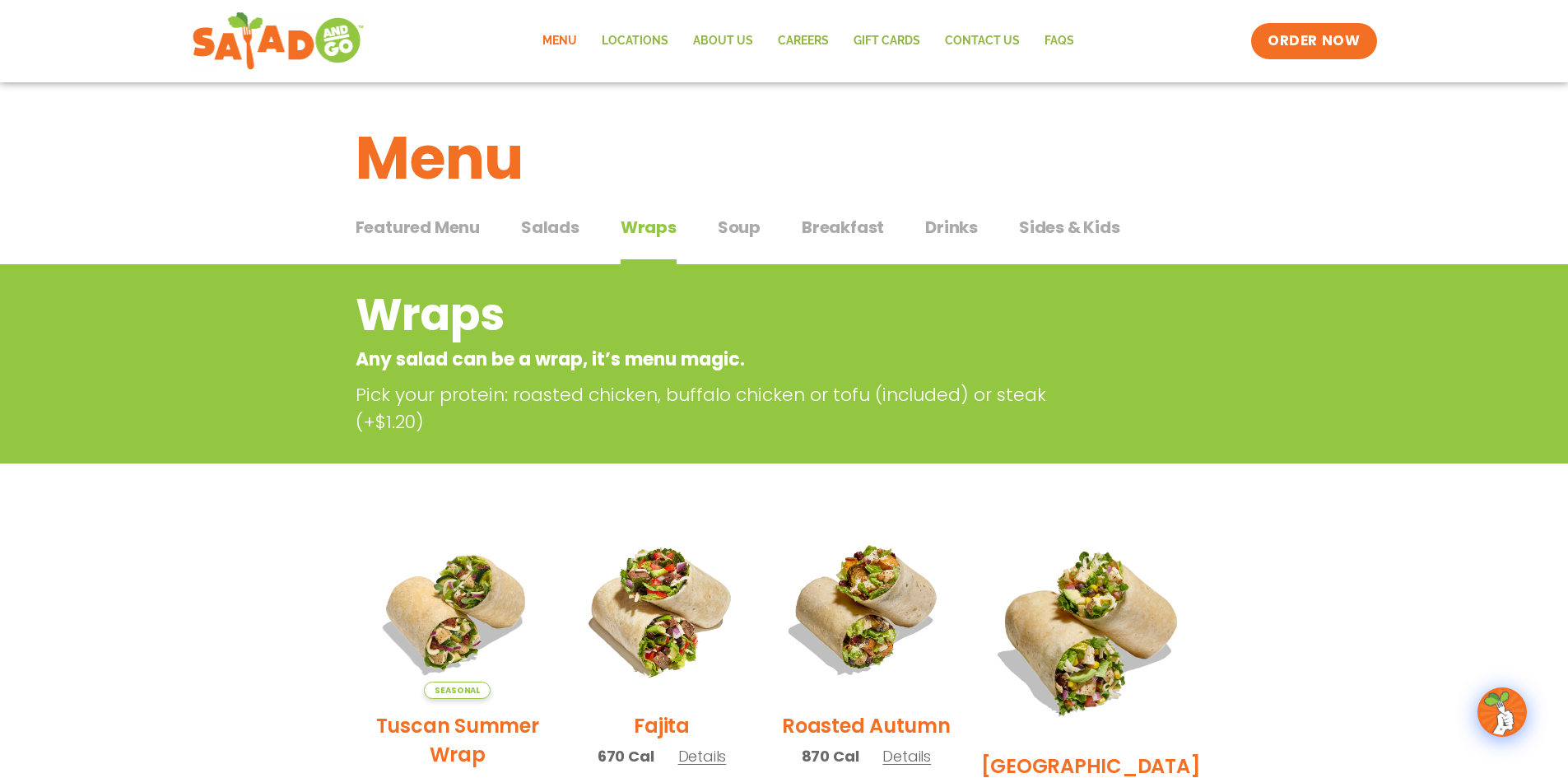
click at [568, 223] on span "Salads" at bounding box center [550, 227] width 58 height 24
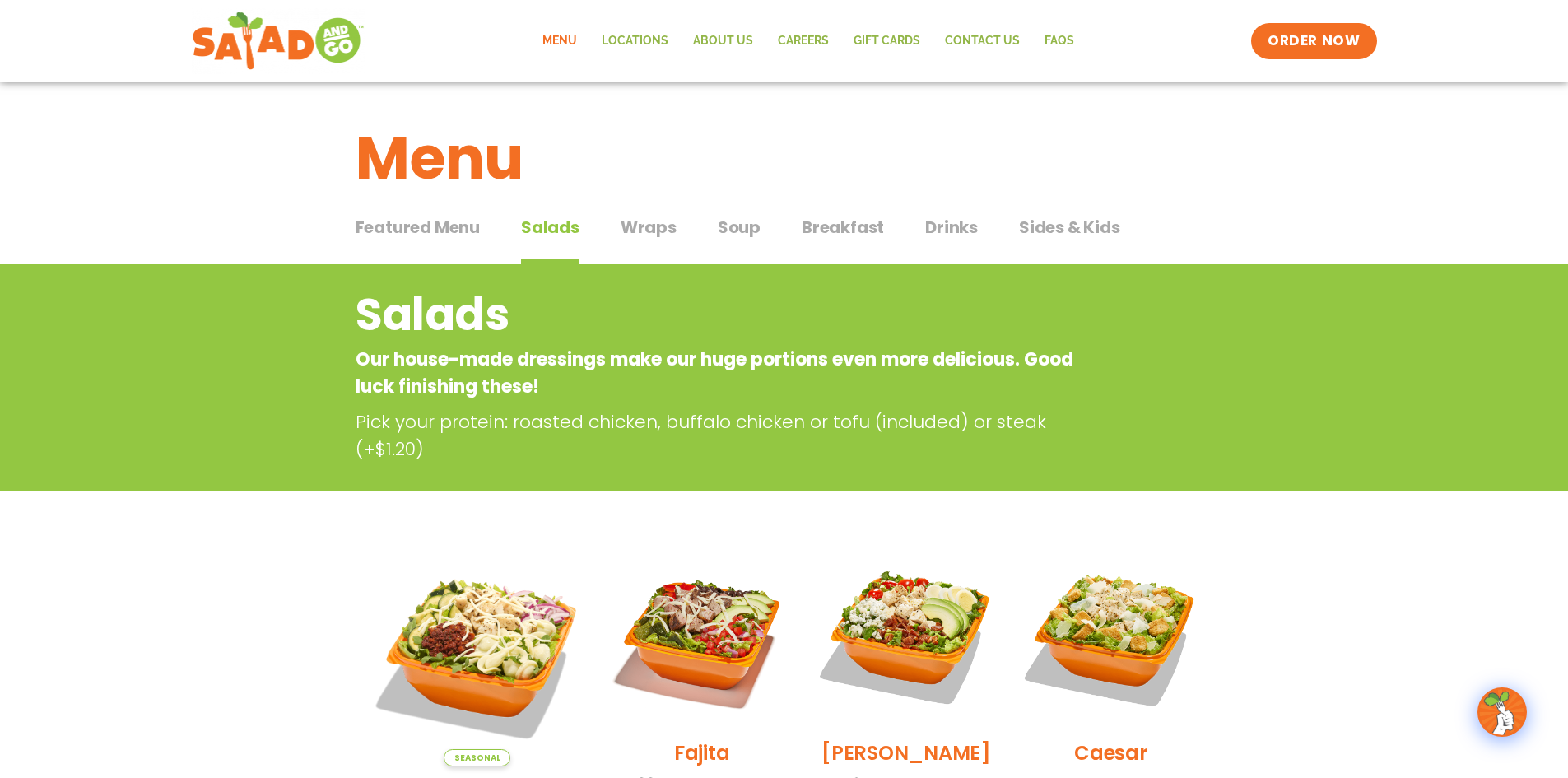
click at [539, 234] on span "Salads" at bounding box center [550, 227] width 58 height 24
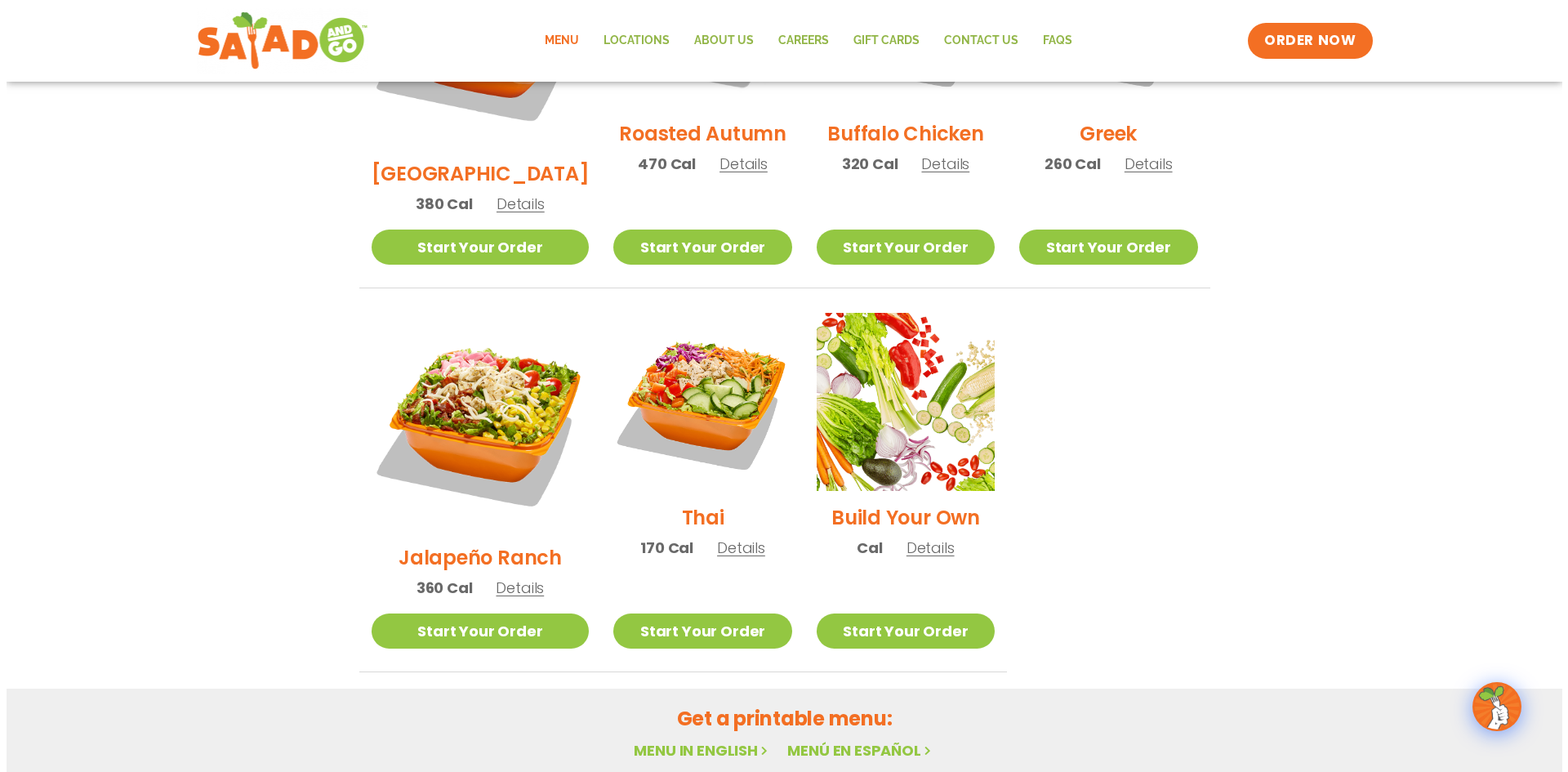
scroll to position [898, 0]
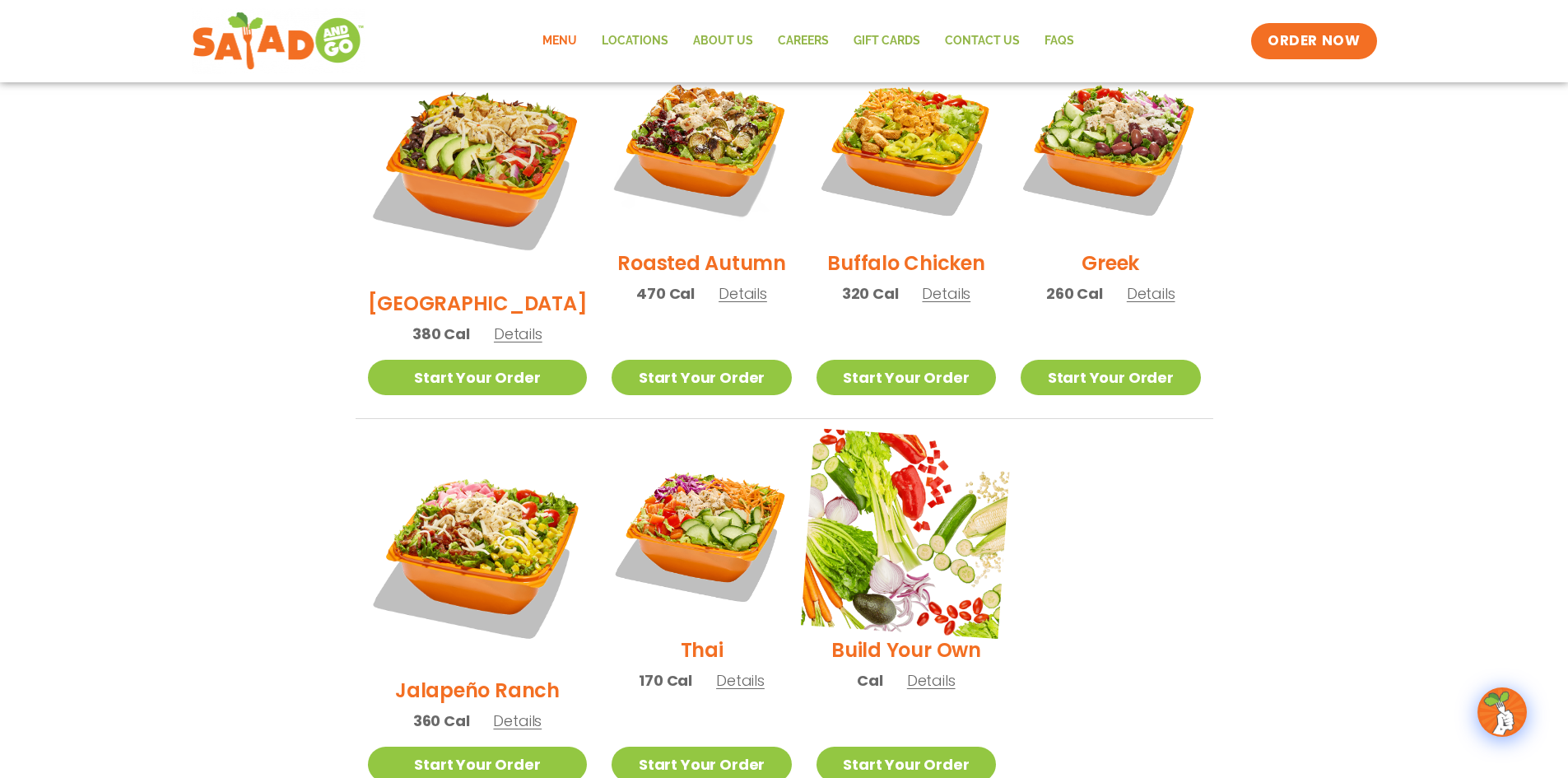
click at [861, 477] on img at bounding box center [905, 533] width 210 height 210
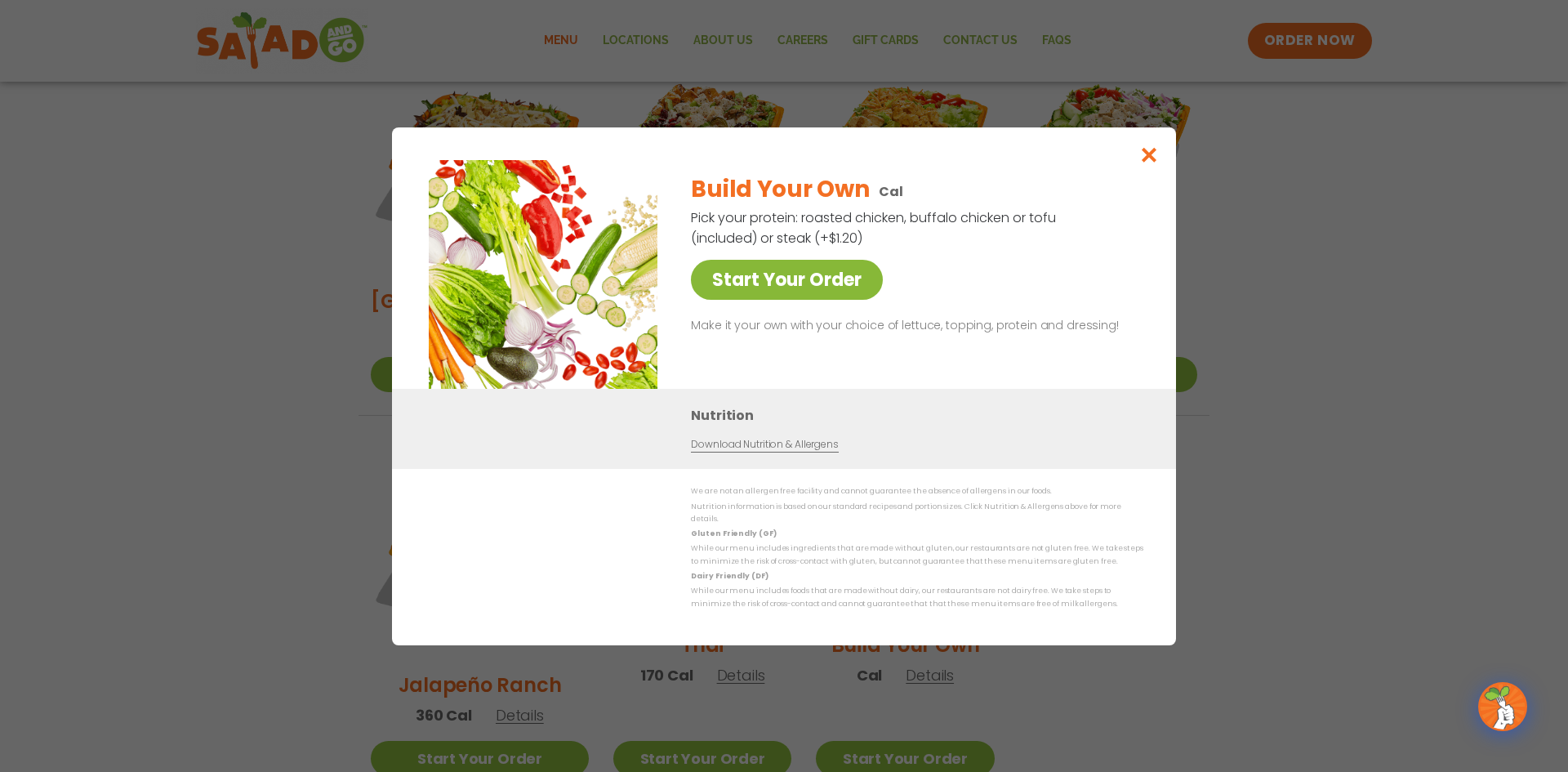
click at [738, 280] on link "Start Your Order" at bounding box center [787, 279] width 192 height 40
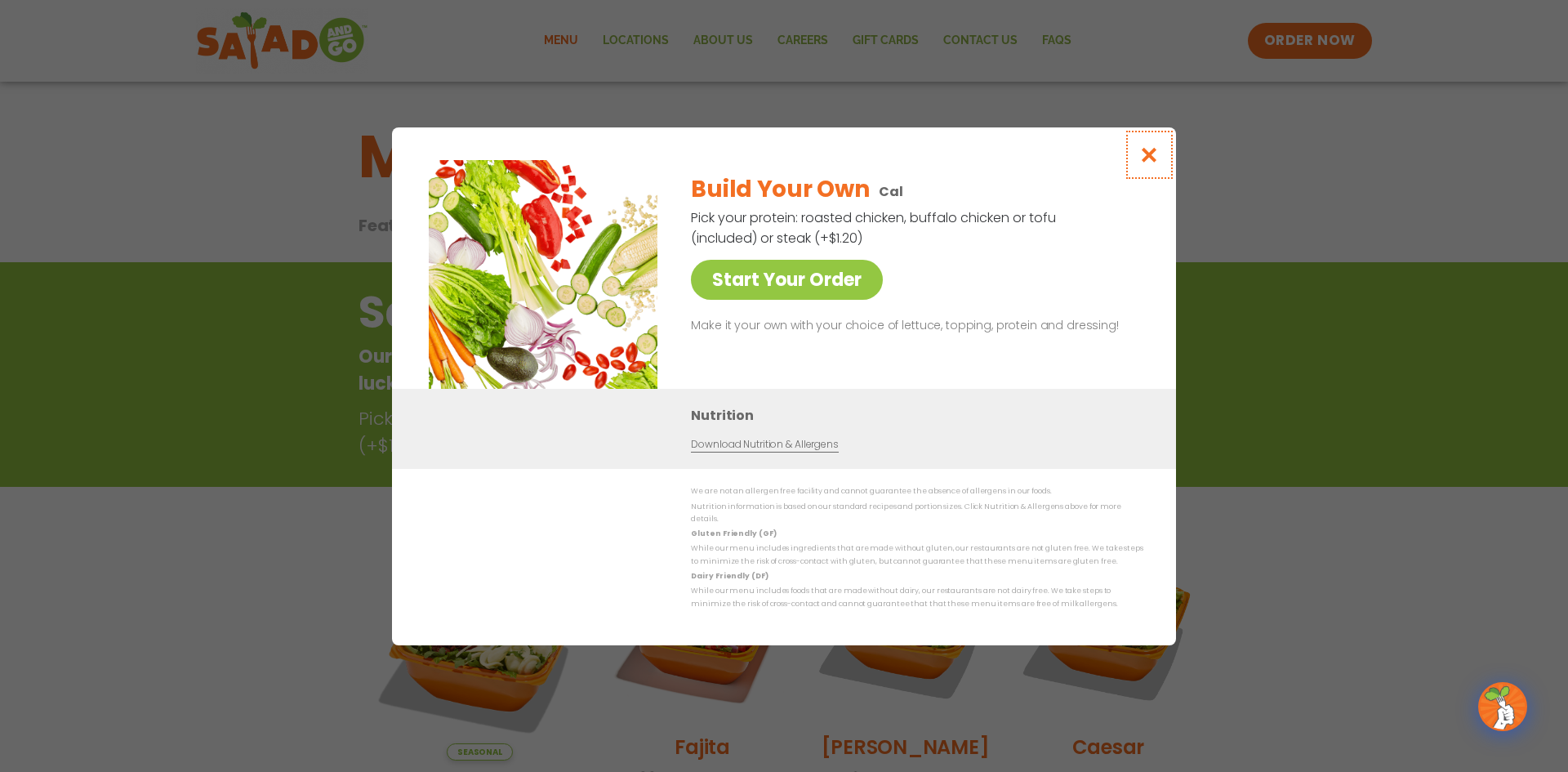
click at [1144, 163] on icon "Close modal" at bounding box center [1150, 155] width 20 height 17
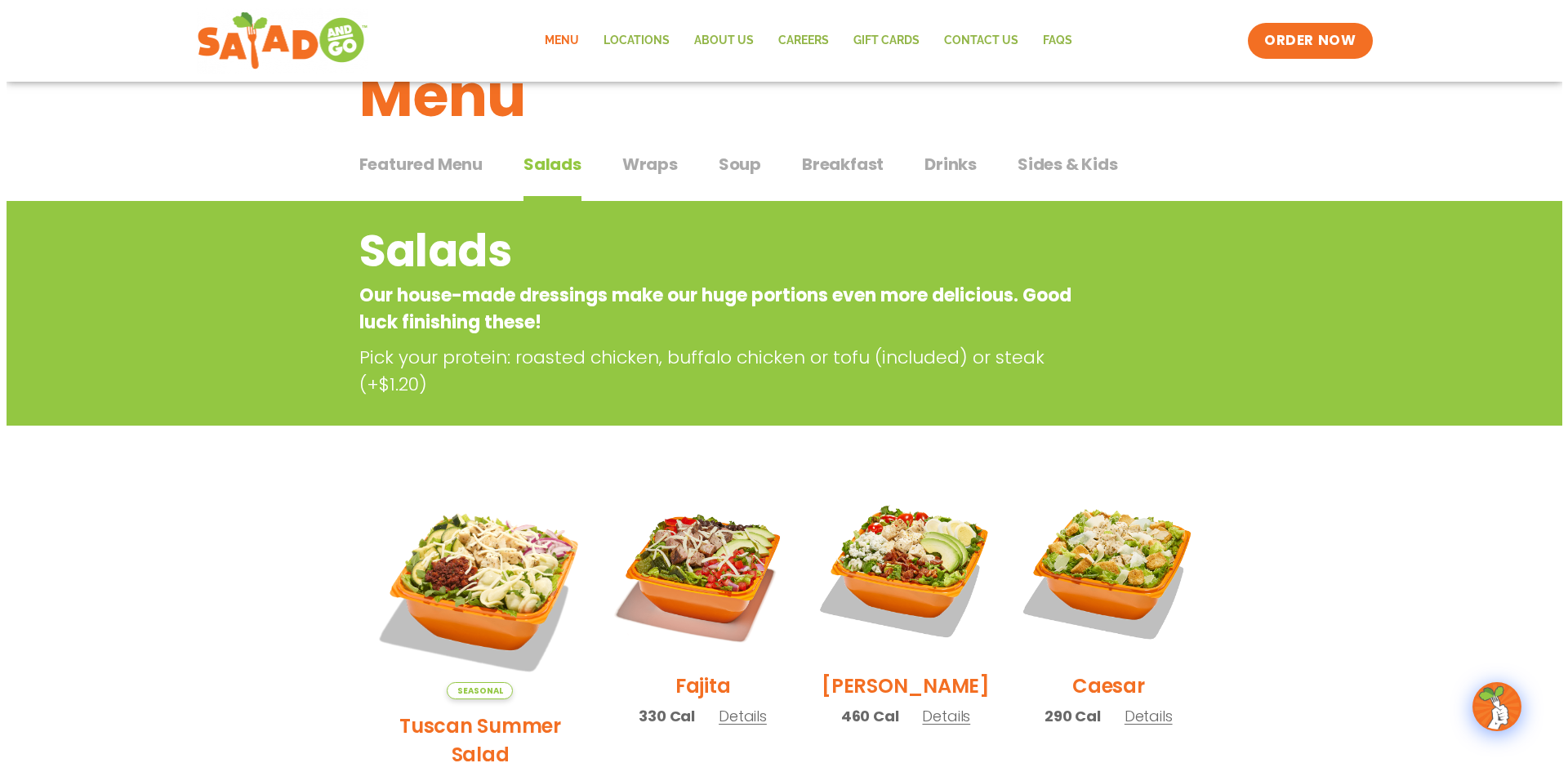
scroll to position [263, 0]
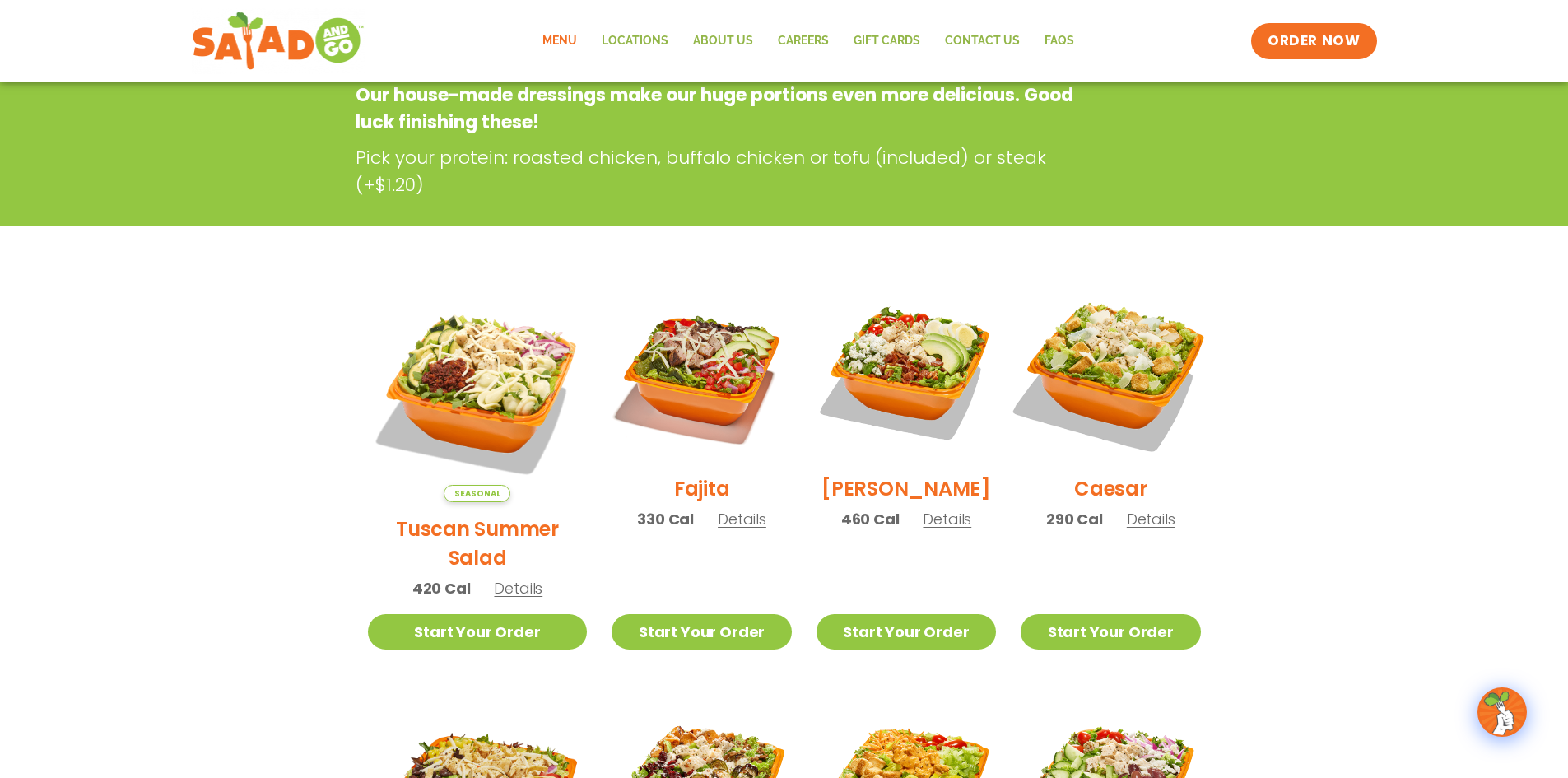
click at [1057, 382] on img at bounding box center [1110, 371] width 210 height 210
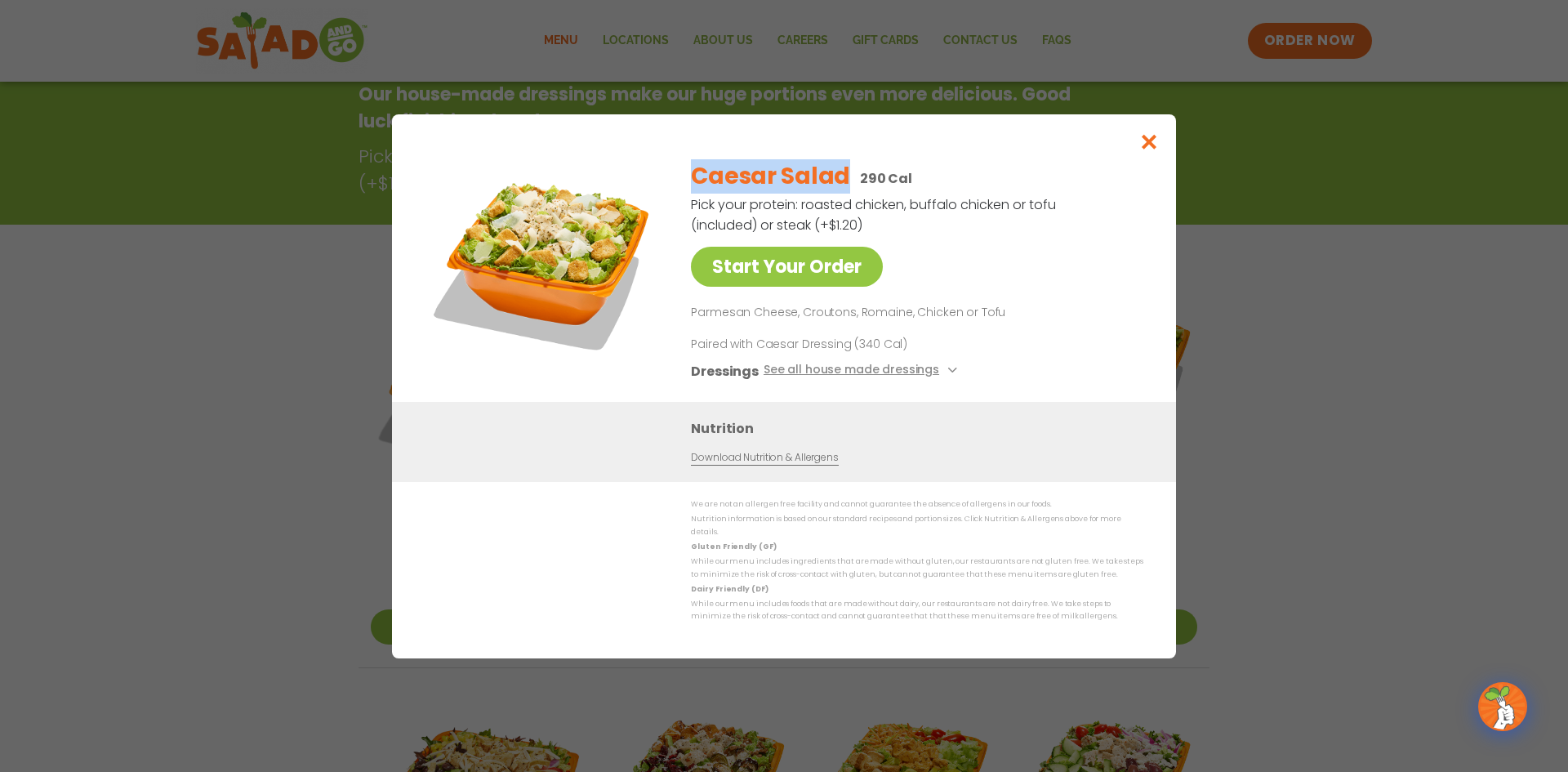
drag, startPoint x: 695, startPoint y: 186, endPoint x: 842, endPoint y: 185, distance: 147.0
click at [842, 185] on h2 "Caesar Salad" at bounding box center [771, 176] width 160 height 34
copy h2 "Caesar Salad"
